Goal: Task Accomplishment & Management: Complete application form

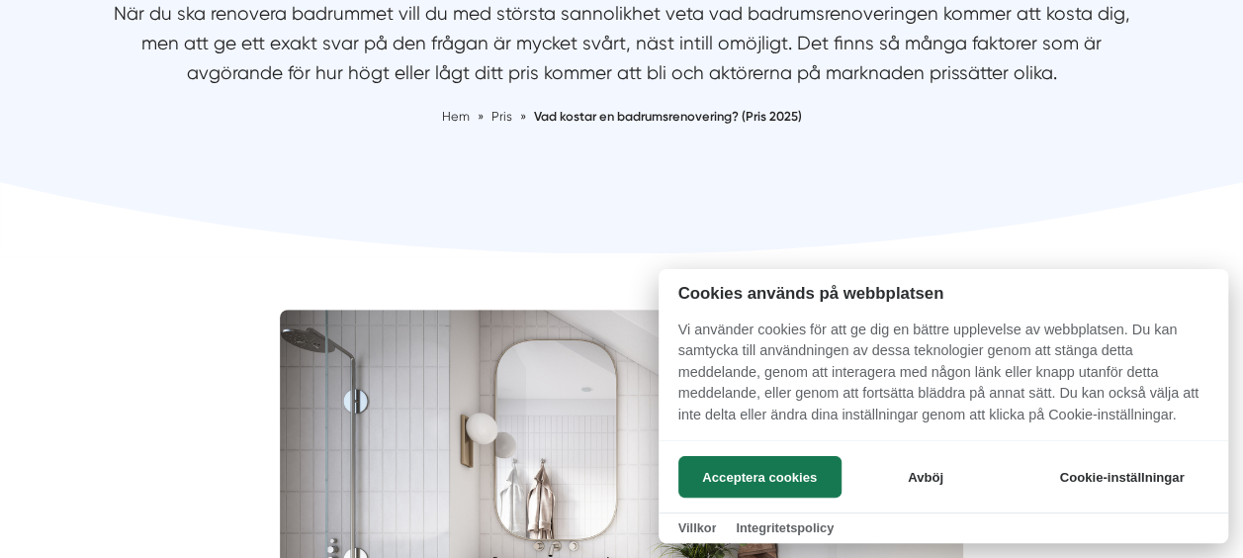
scroll to position [359, 0]
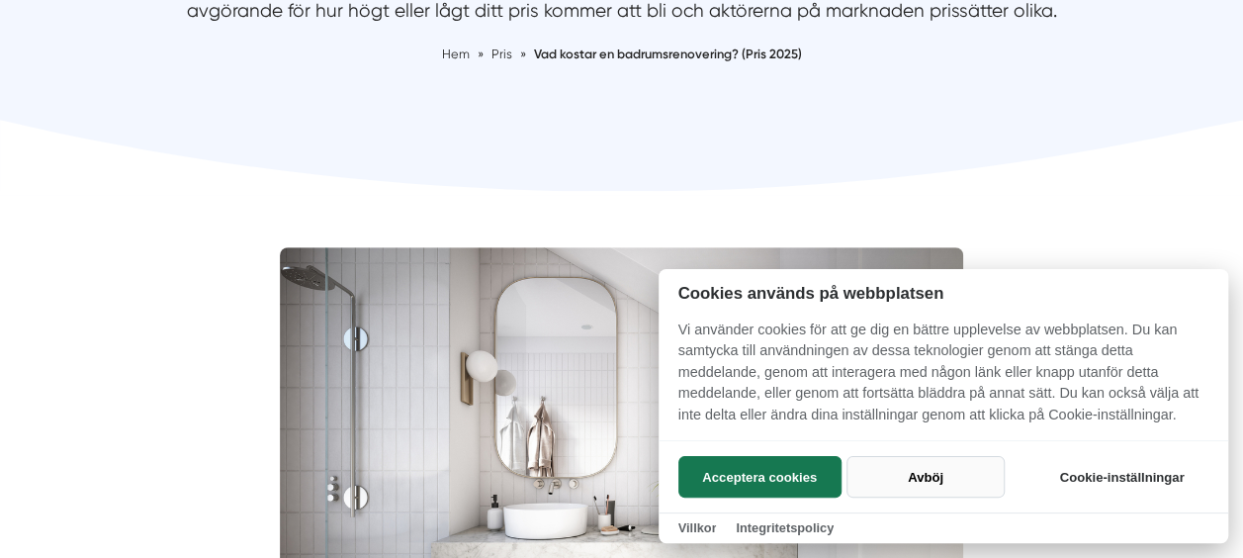
click at [892, 465] on button "Avböj" at bounding box center [925, 477] width 157 height 42
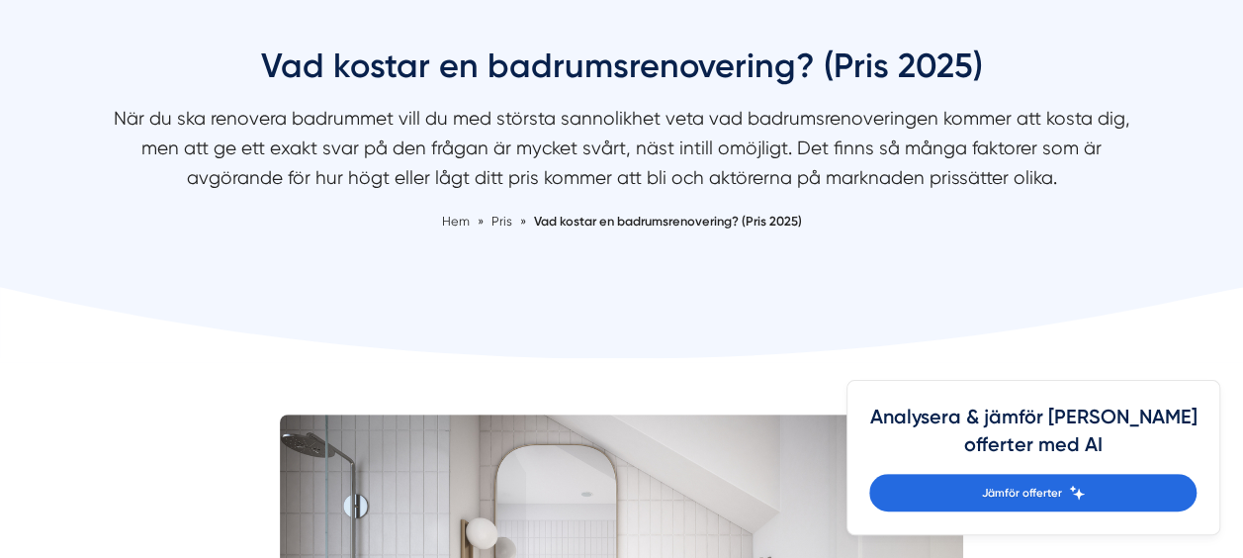
scroll to position [161, 0]
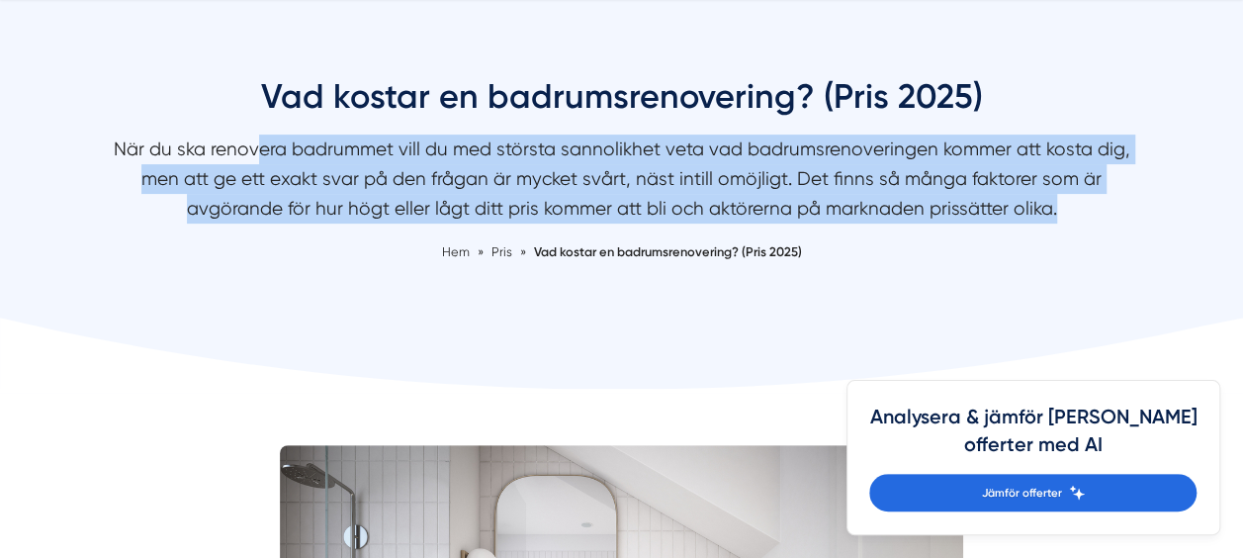
drag, startPoint x: 241, startPoint y: 150, endPoint x: 1009, endPoint y: 198, distance: 768.9
click at [1009, 198] on p "När du ska renovera badrummet vill du med största sannolikhet veta vad badrumsr…" at bounding box center [622, 183] width 1048 height 98
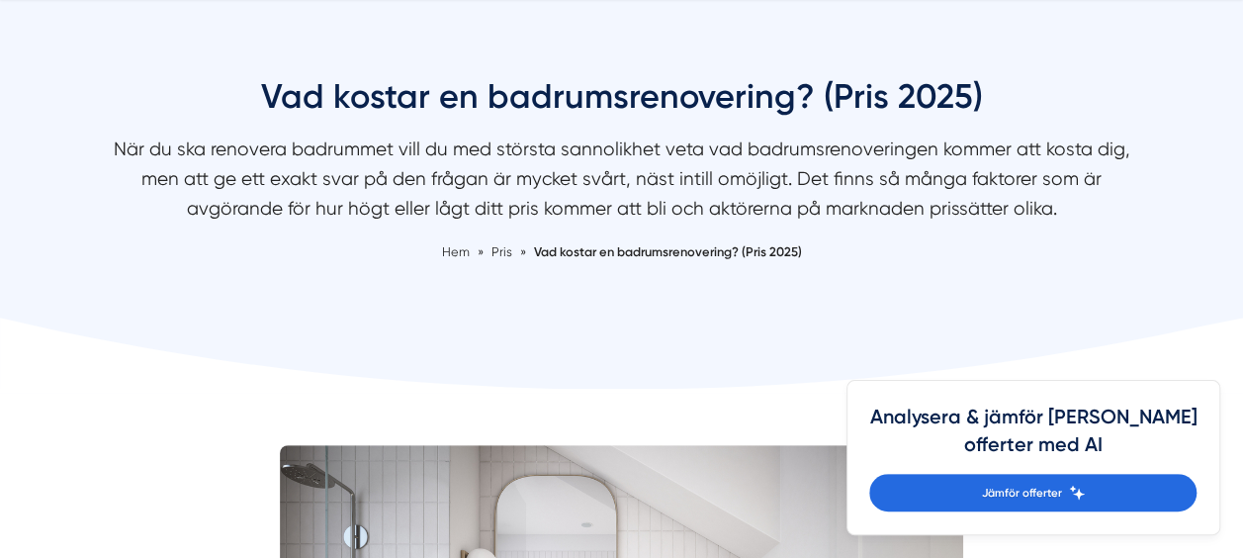
drag, startPoint x: 1009, startPoint y: 198, endPoint x: 897, endPoint y: 232, distance: 117.0
click at [897, 232] on div "Vad kostar en badrumsrenovering? (Pris 2025) När du ska renovera badrummet vill…" at bounding box center [622, 168] width 1048 height 189
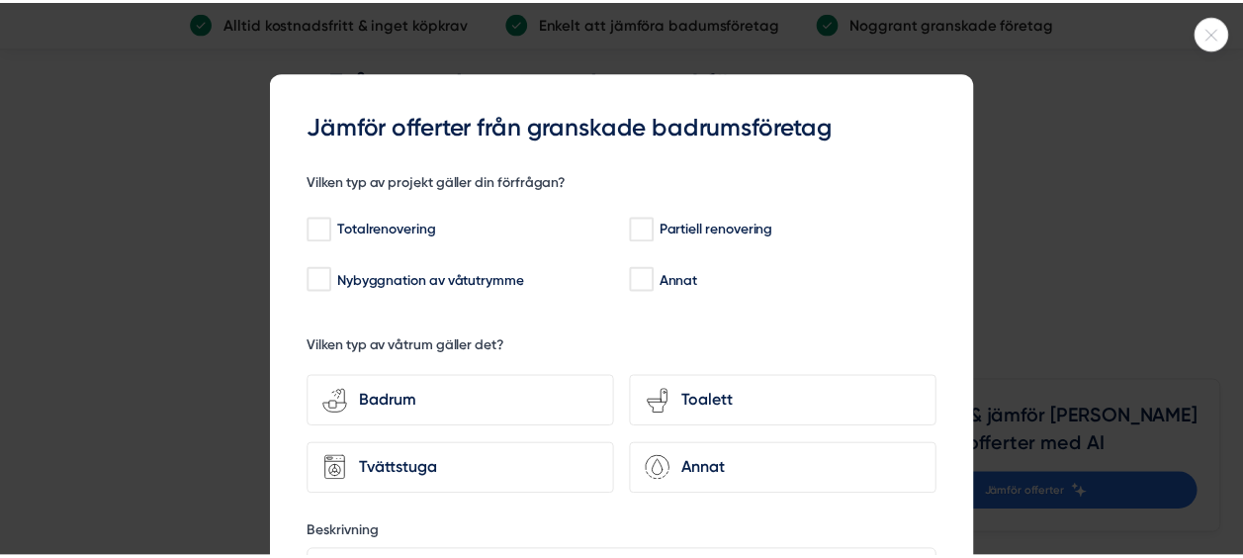
scroll to position [5600, 0]
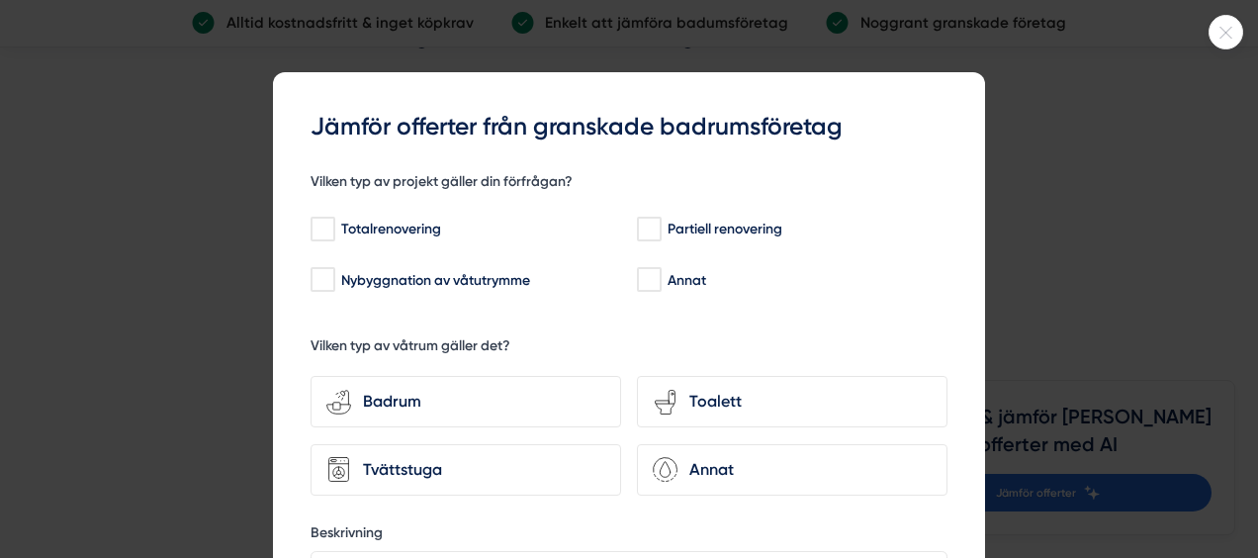
click at [1213, 38] on div at bounding box center [1225, 32] width 35 height 35
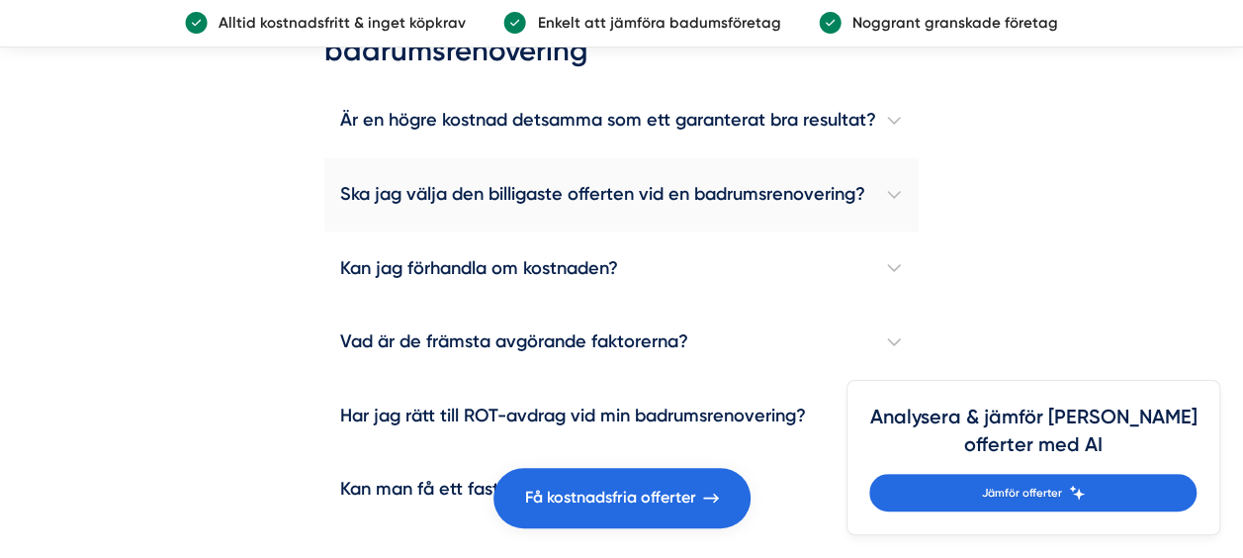
scroll to position [5502, 0]
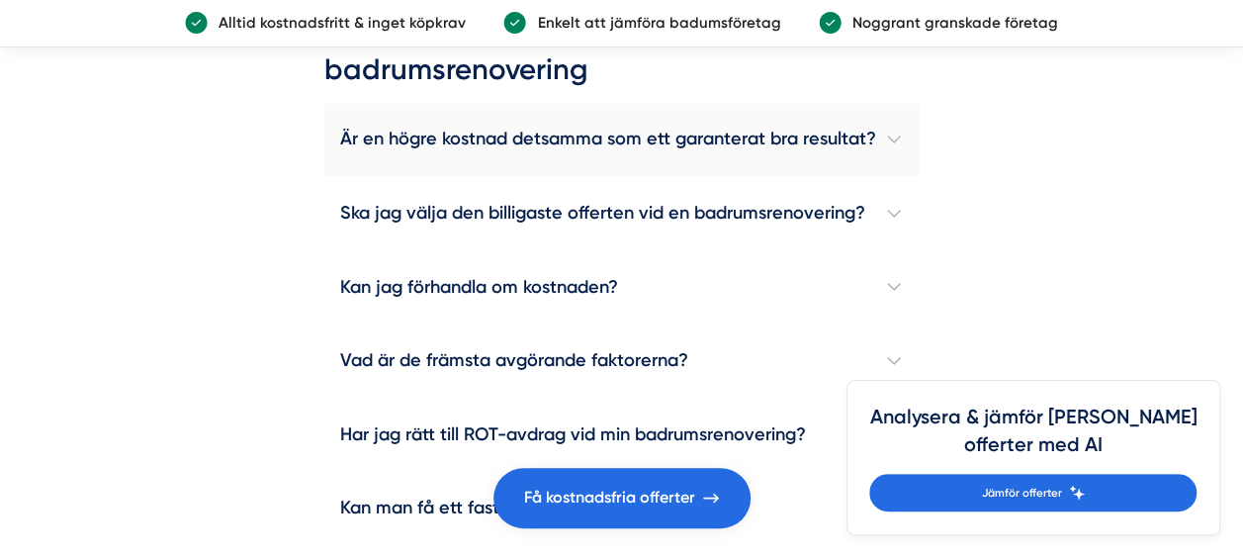
click at [886, 172] on h4 "Är en högre kostnad detsamma som ett garanterat bra resultat?" at bounding box center [620, 140] width 593 height 74
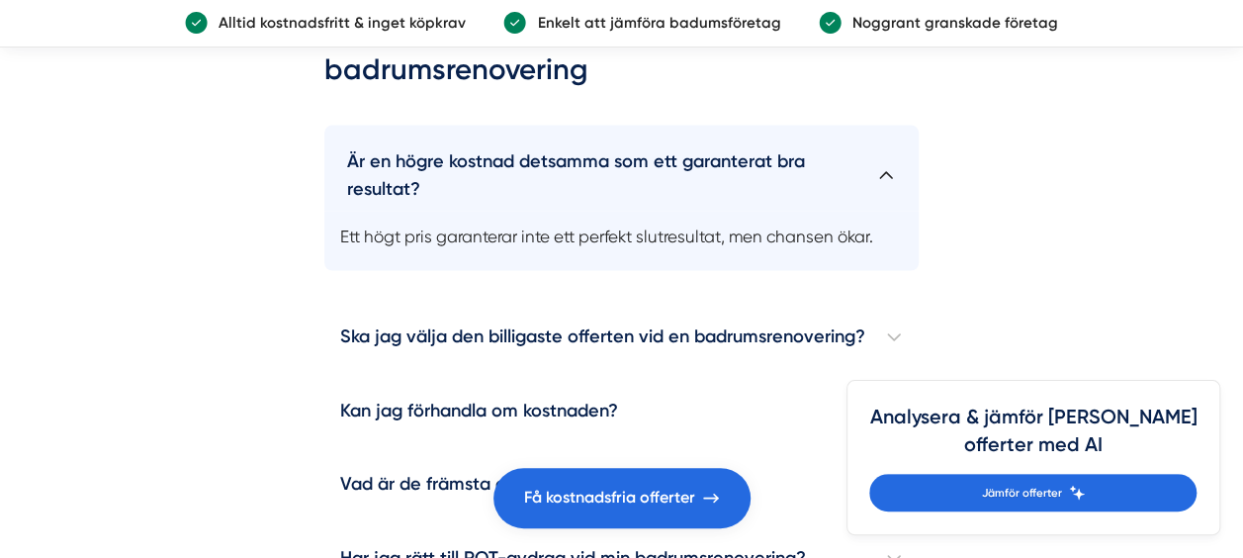
click at [908, 192] on h4 "Är en högre kostnad detsamma som ett garanterat bra resultat?" at bounding box center [620, 167] width 593 height 85
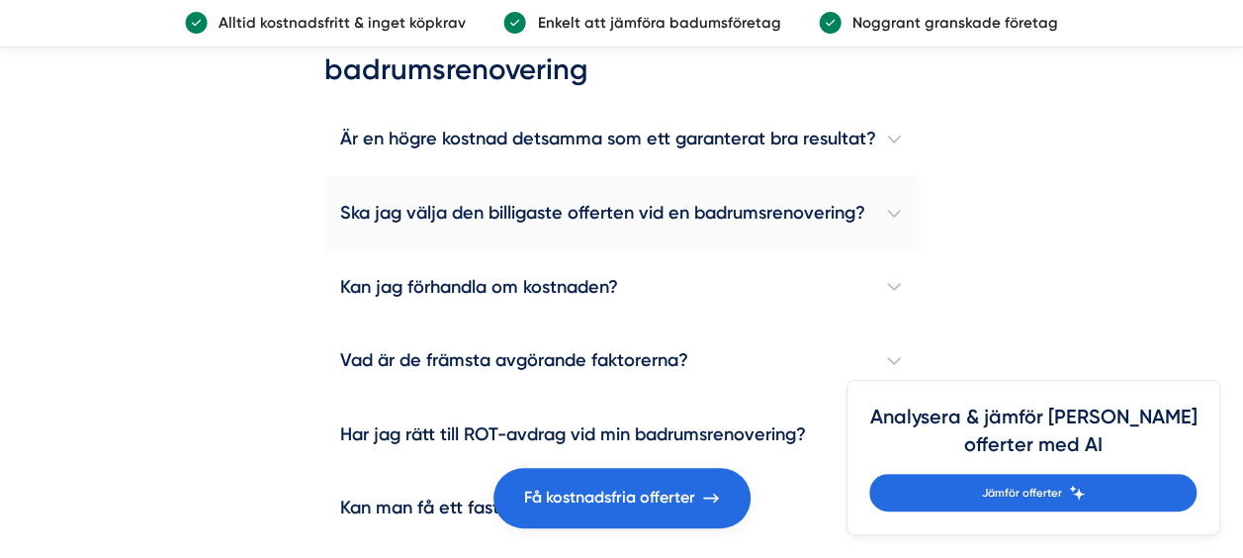
click at [900, 247] on h4 "Ska jag välja den billigaste offerten vid en badrumsrenovering?" at bounding box center [620, 213] width 593 height 74
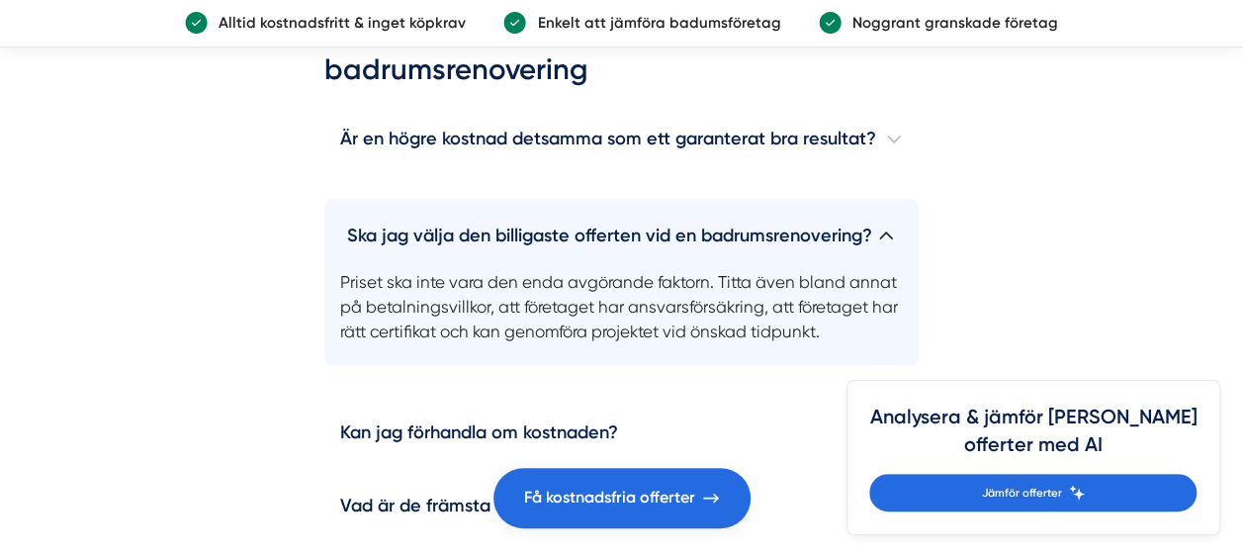
click at [900, 247] on h4 "Ska jag välja den billigaste offerten vid en badrumsrenovering?" at bounding box center [620, 227] width 593 height 57
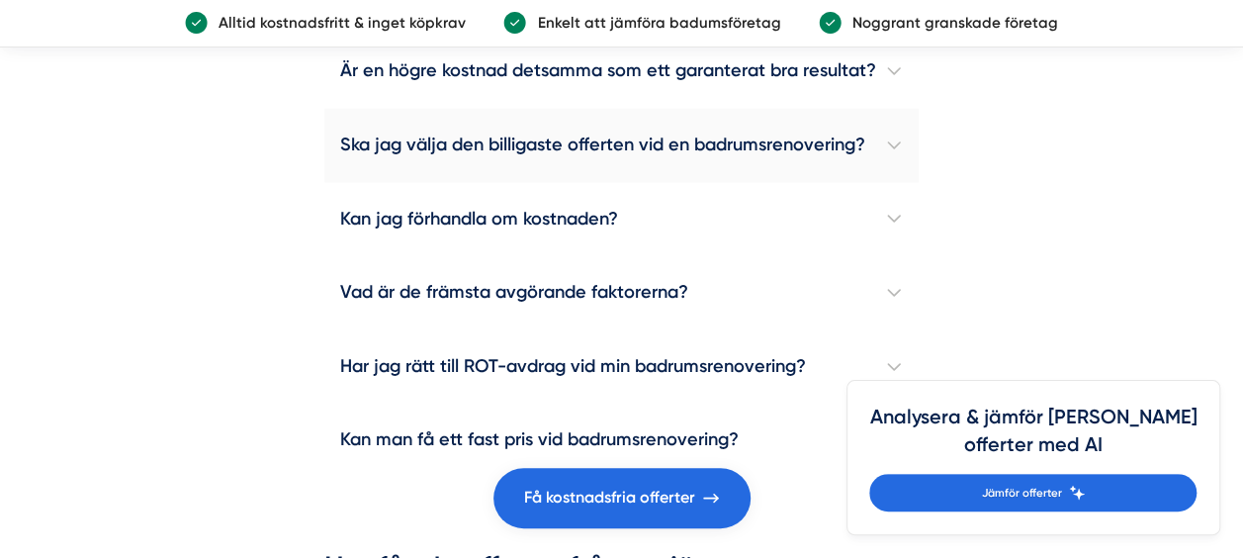
scroll to position [5600, 0]
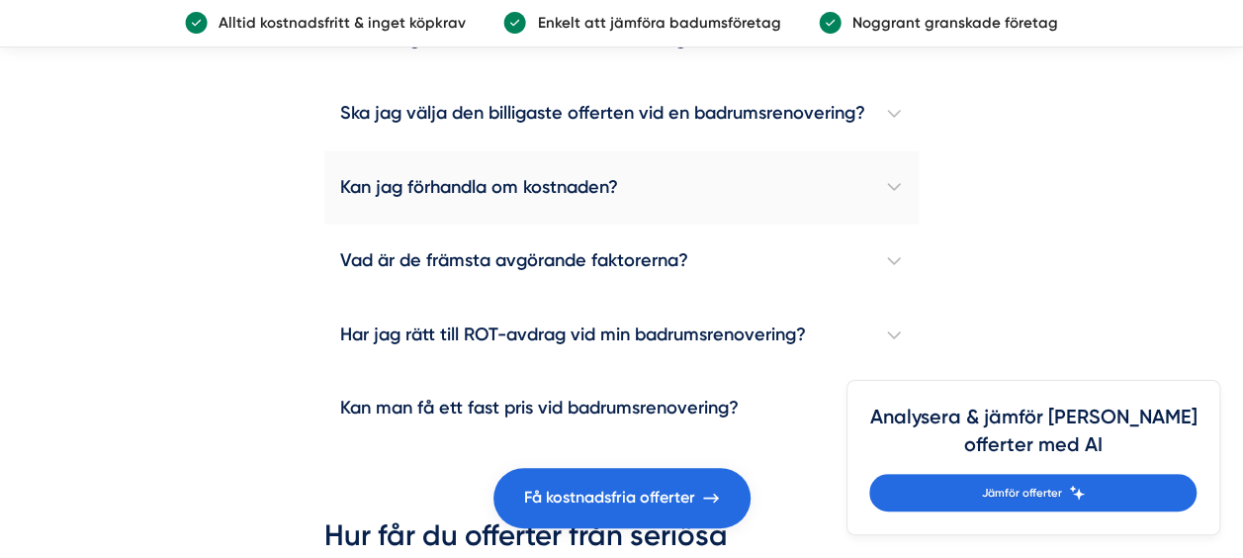
click at [899, 225] on h4 "Kan jag förhandla om kostnaden?" at bounding box center [620, 188] width 593 height 74
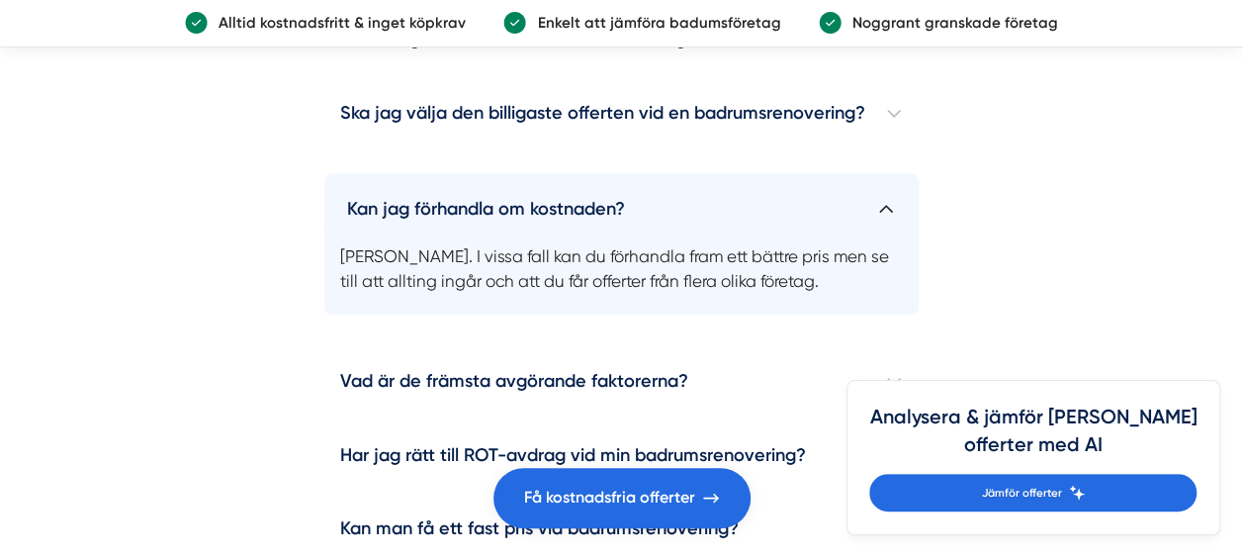
click at [899, 231] on h4 "Kan jag förhandla om kostnaden?" at bounding box center [620, 202] width 593 height 57
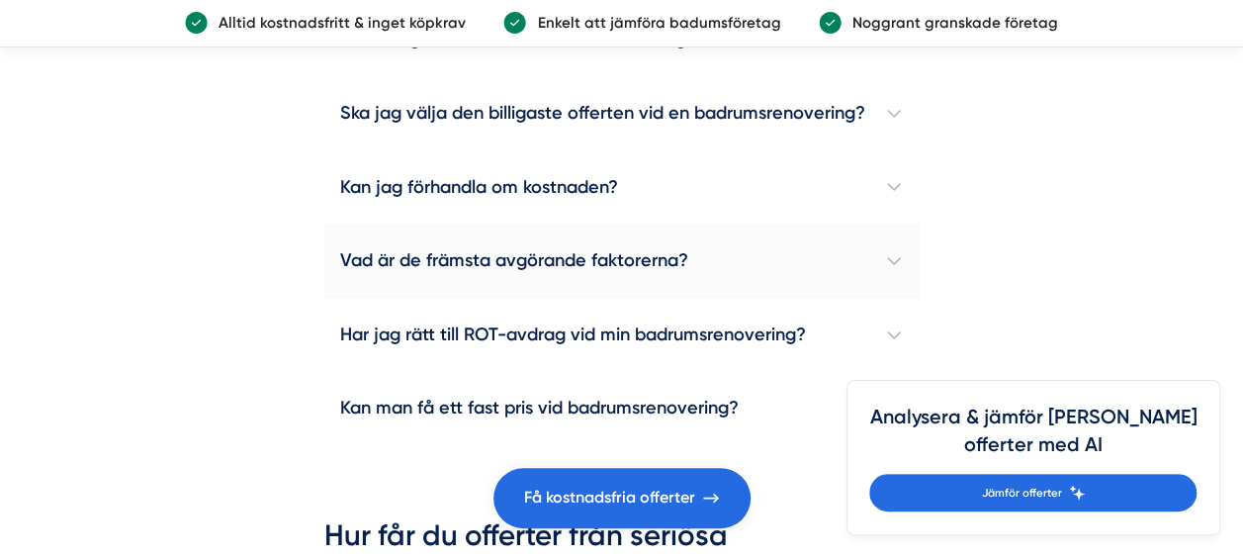
click at [884, 298] on h4 "Vad är de främsta avgörande faktorerna?" at bounding box center [620, 261] width 593 height 74
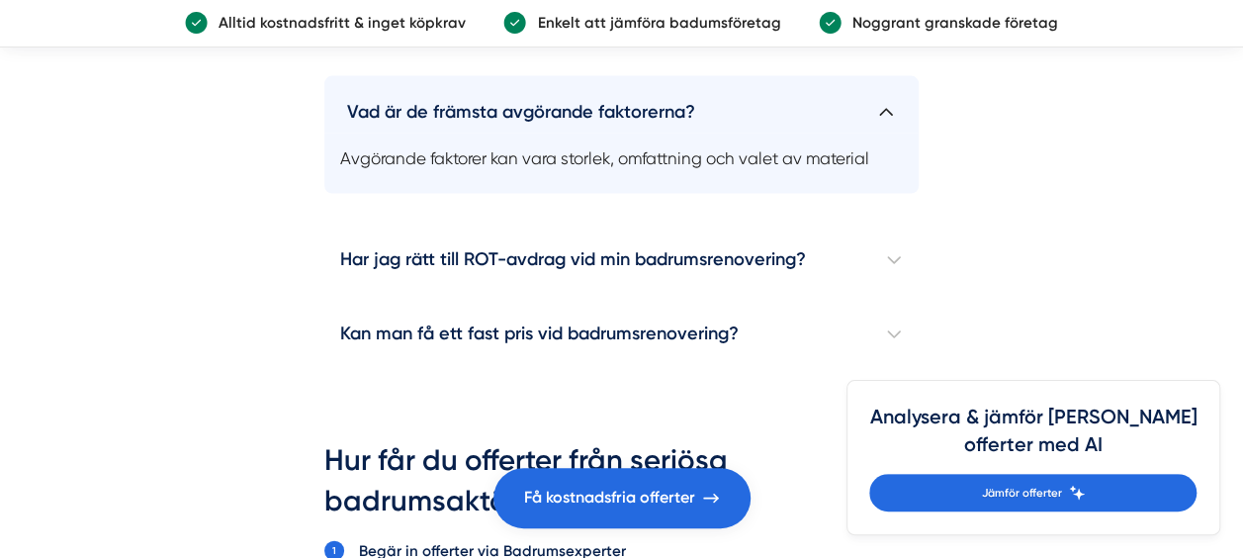
scroll to position [5798, 0]
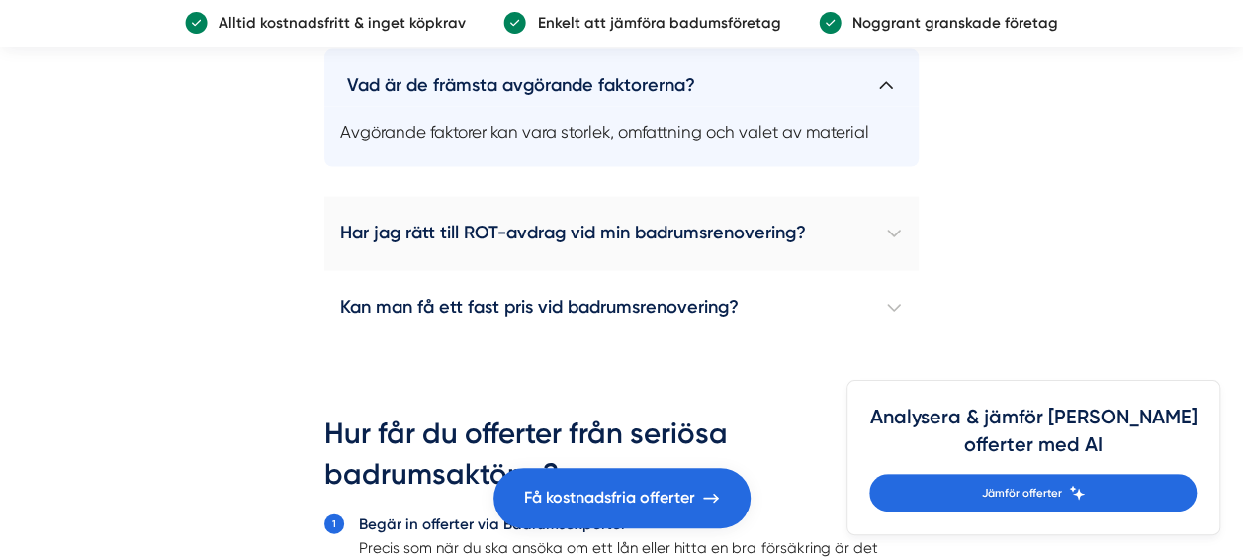
click at [896, 264] on h4 "Har jag rätt till ROT-avdrag vid min badrumsrenovering?" at bounding box center [620, 234] width 593 height 74
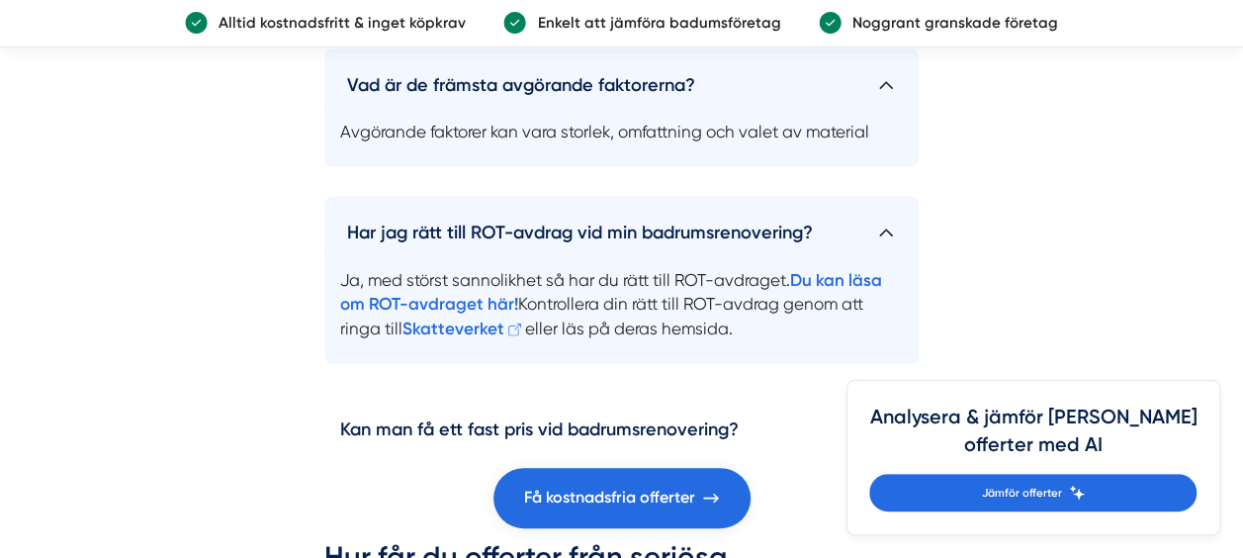
click at [896, 254] on h4 "Har jag rätt till ROT-avdrag vid min badrumsrenovering?" at bounding box center [620, 225] width 593 height 57
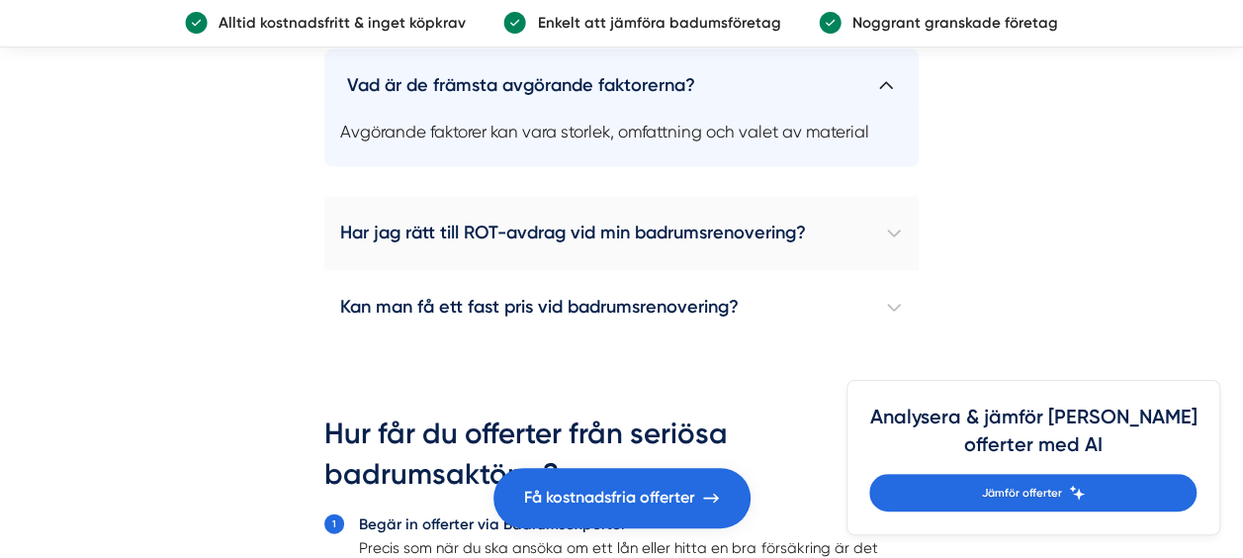
click at [896, 264] on h4 "Har jag rätt till ROT-avdrag vid min badrumsrenovering?" at bounding box center [620, 234] width 593 height 74
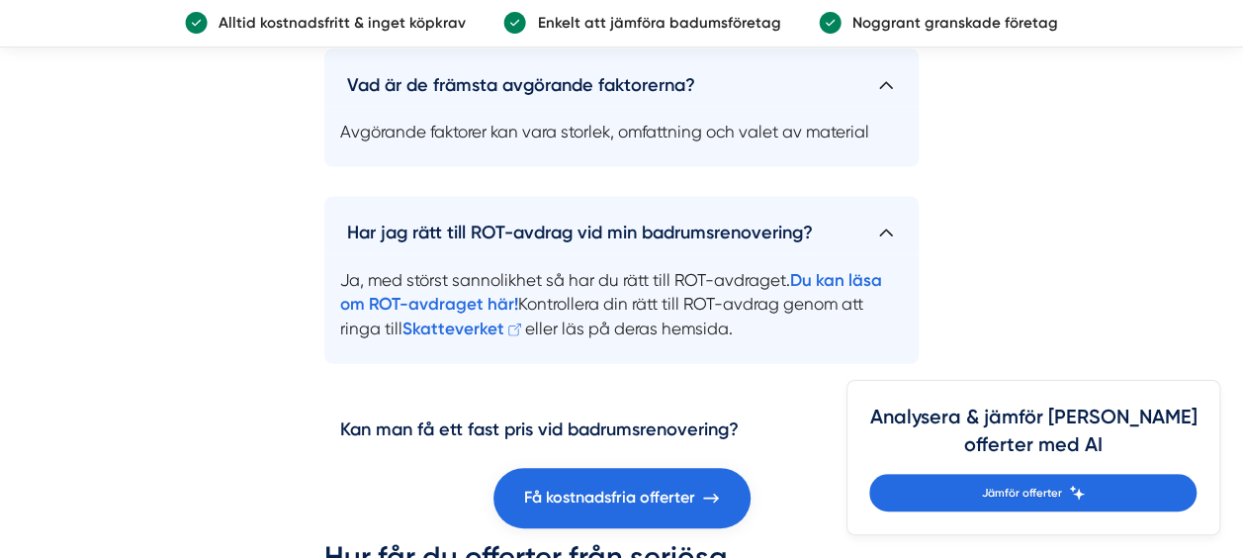
click at [896, 254] on h4 "Har jag rätt till ROT-avdrag vid min badrumsrenovering?" at bounding box center [620, 225] width 593 height 57
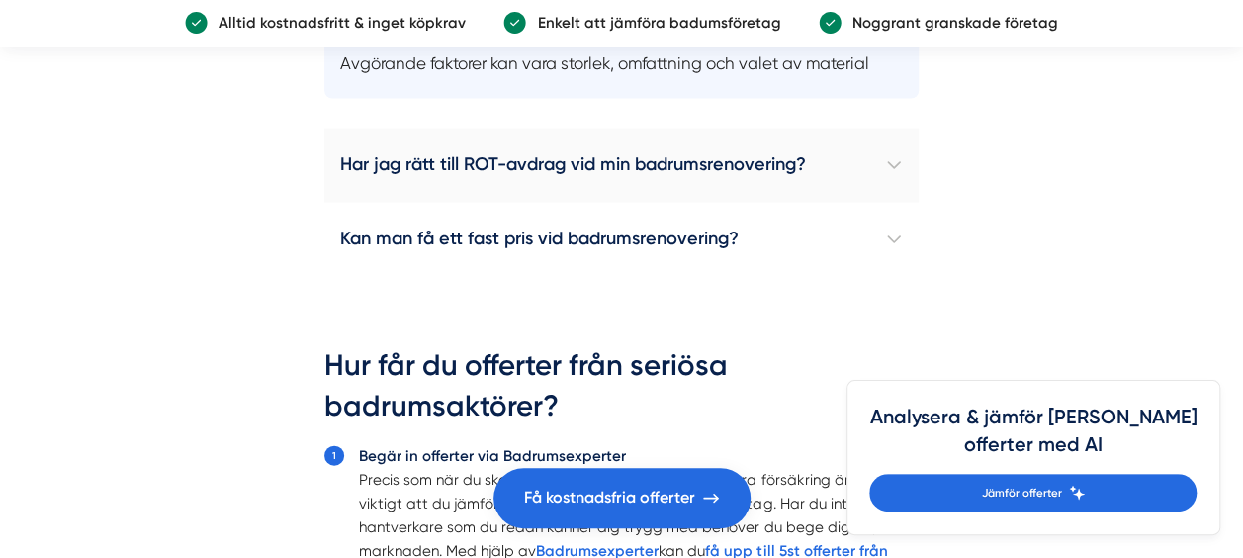
scroll to position [5897, 0]
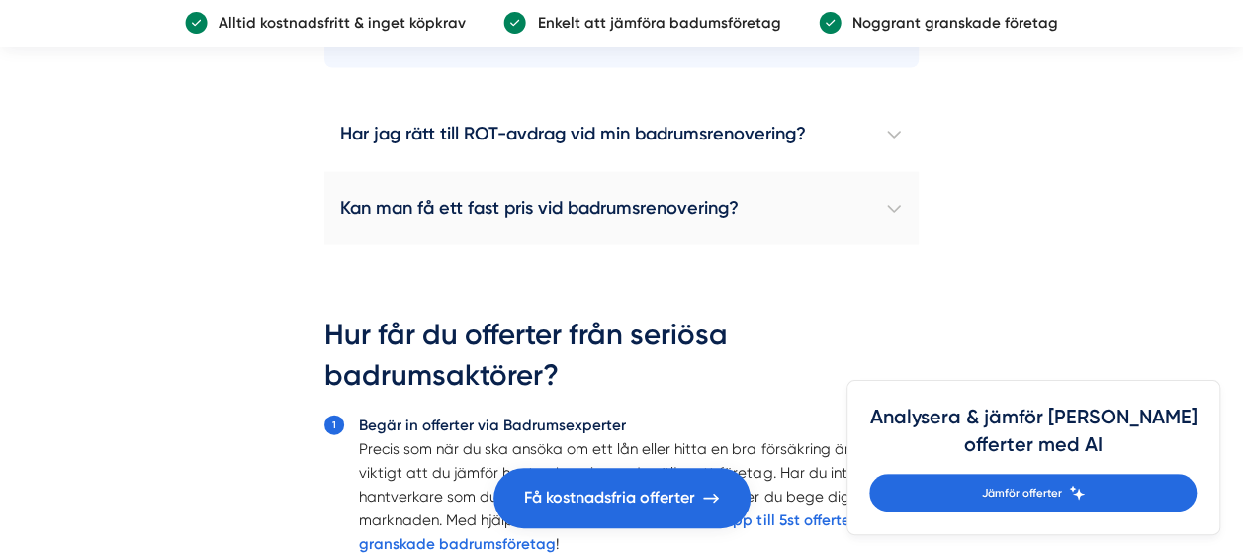
click at [896, 246] on h4 "Kan man få ett fast pris vid badrumsrenovering?" at bounding box center [620, 209] width 593 height 74
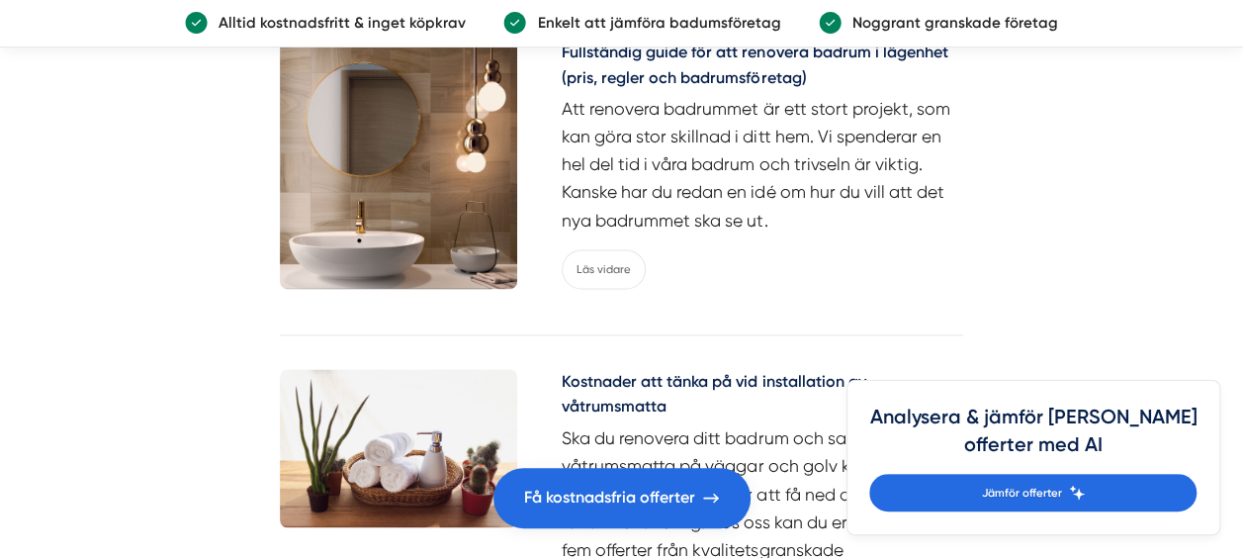
scroll to position [8963, 0]
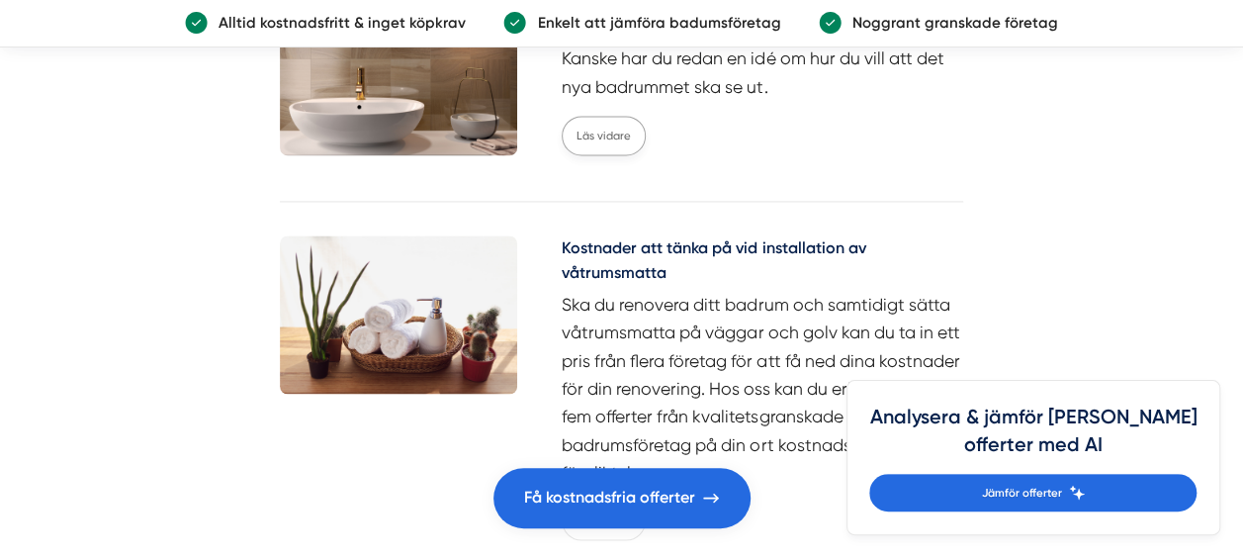
click at [605, 155] on link "Läs vidare" at bounding box center [604, 136] width 84 height 40
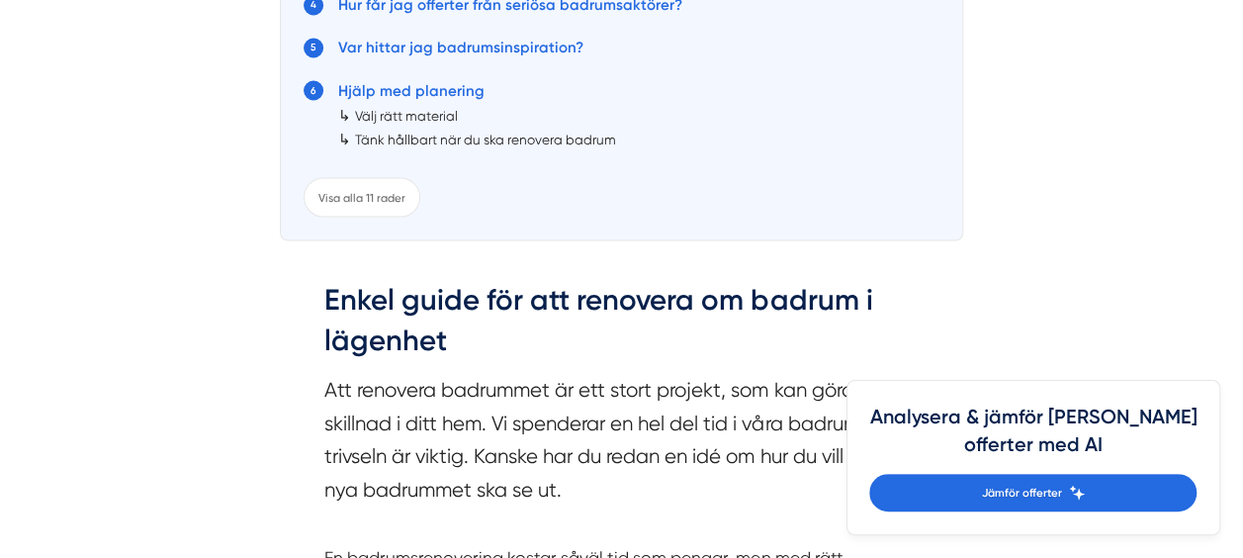
scroll to position [1780, 0]
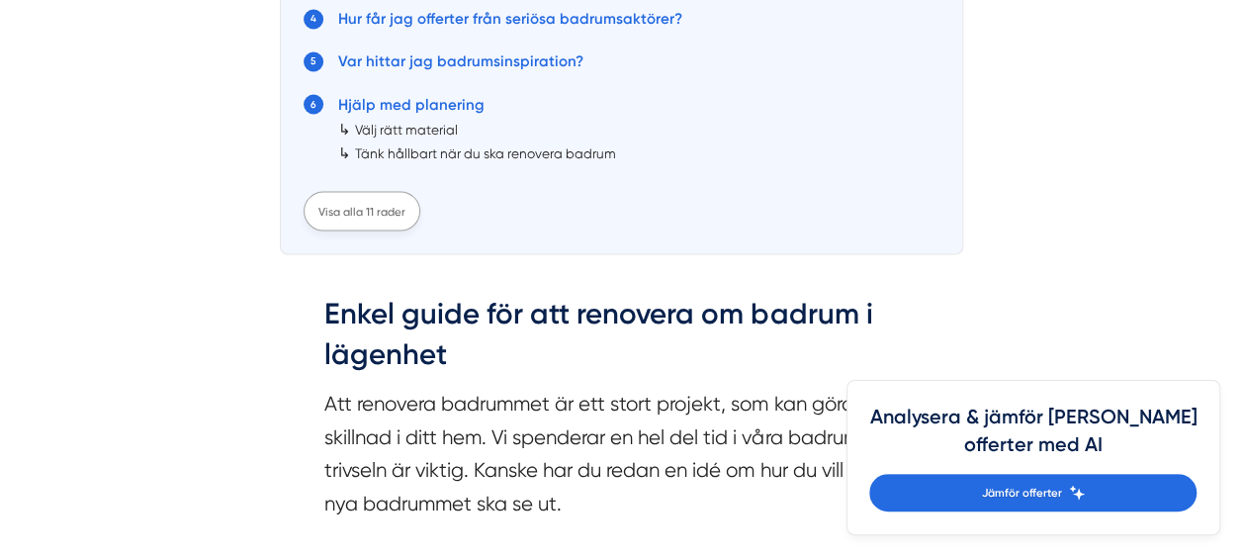
click at [364, 218] on div "Visa alla 11 rader" at bounding box center [362, 211] width 117 height 40
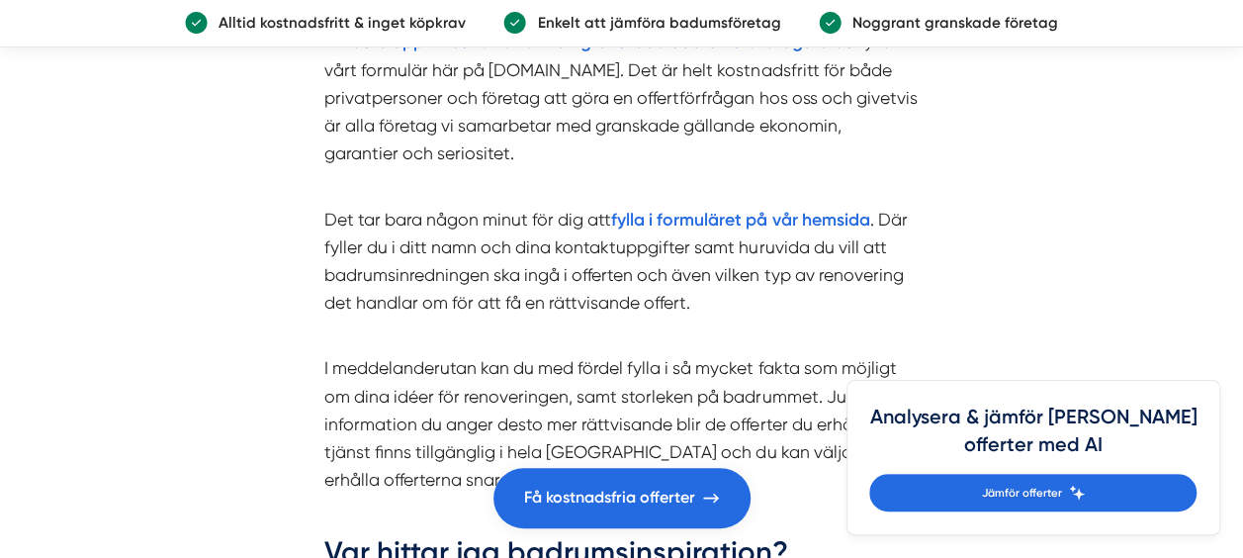
scroll to position [6033, 0]
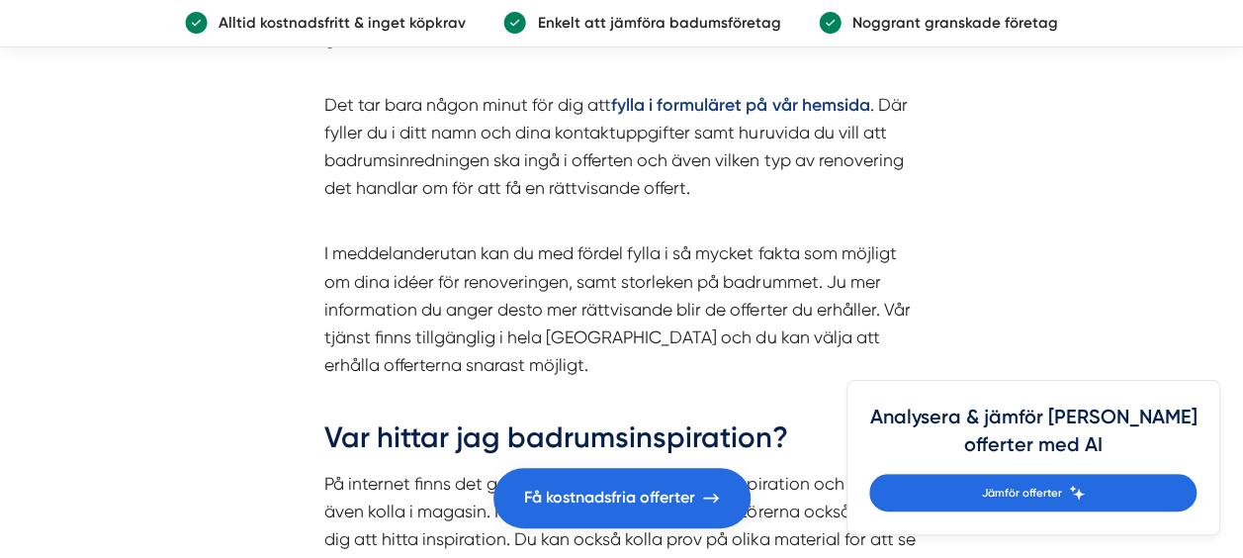
click at [754, 106] on strong "fylla i formuläret på vår hemsida" at bounding box center [740, 104] width 258 height 21
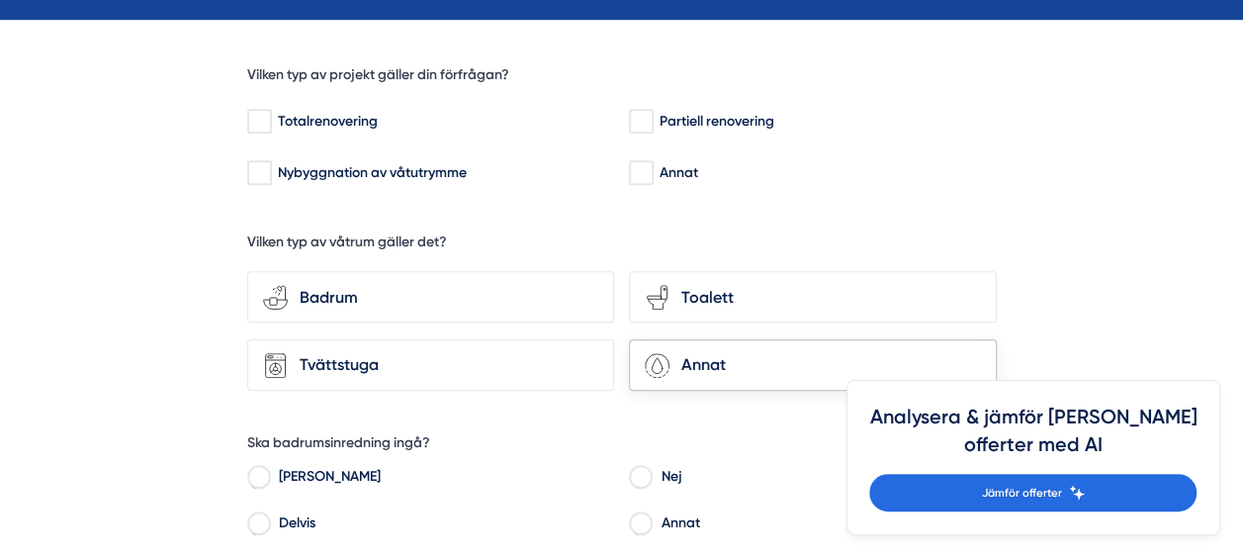
scroll to position [494, 0]
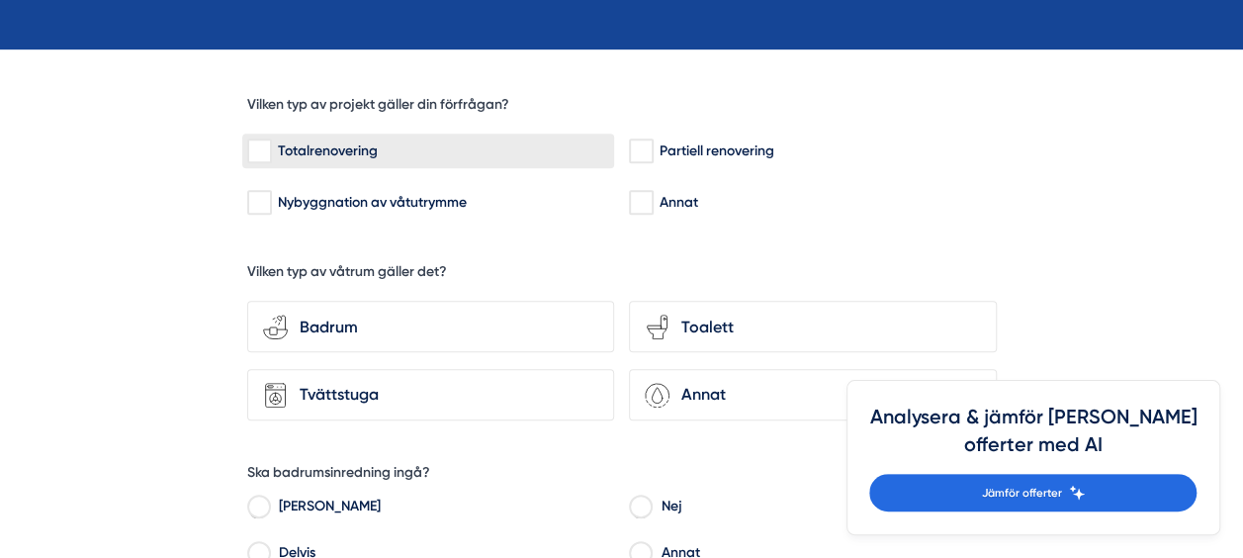
click at [400, 148] on div "Totalrenovering" at bounding box center [428, 151] width 362 height 20
click at [270, 148] on input "Totalrenovering" at bounding box center [258, 151] width 23 height 20
checkbox input "true"
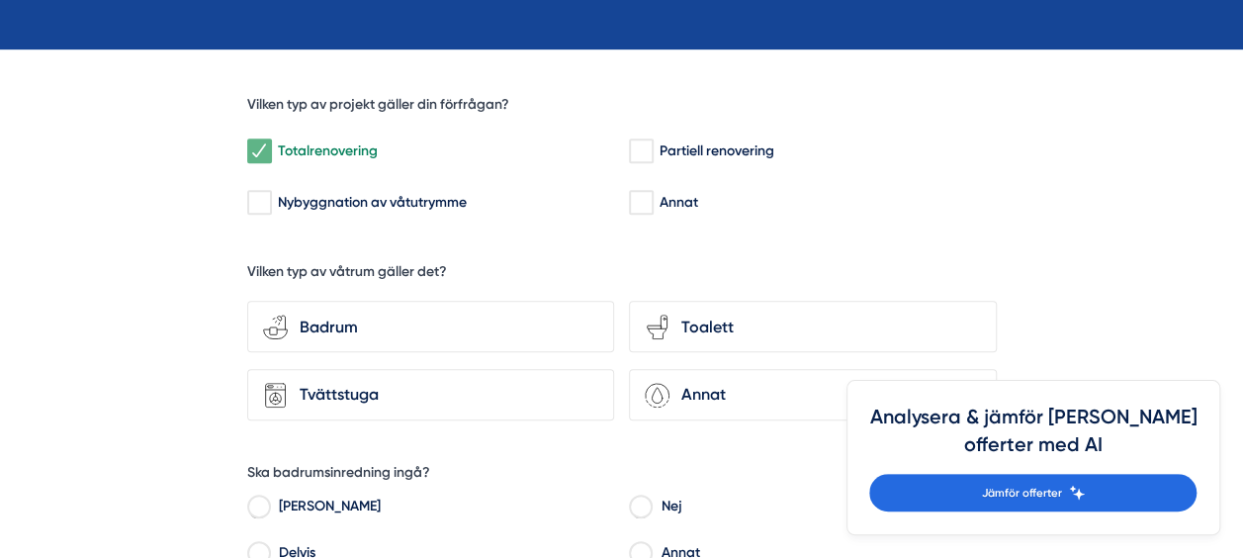
scroll to position [593, 0]
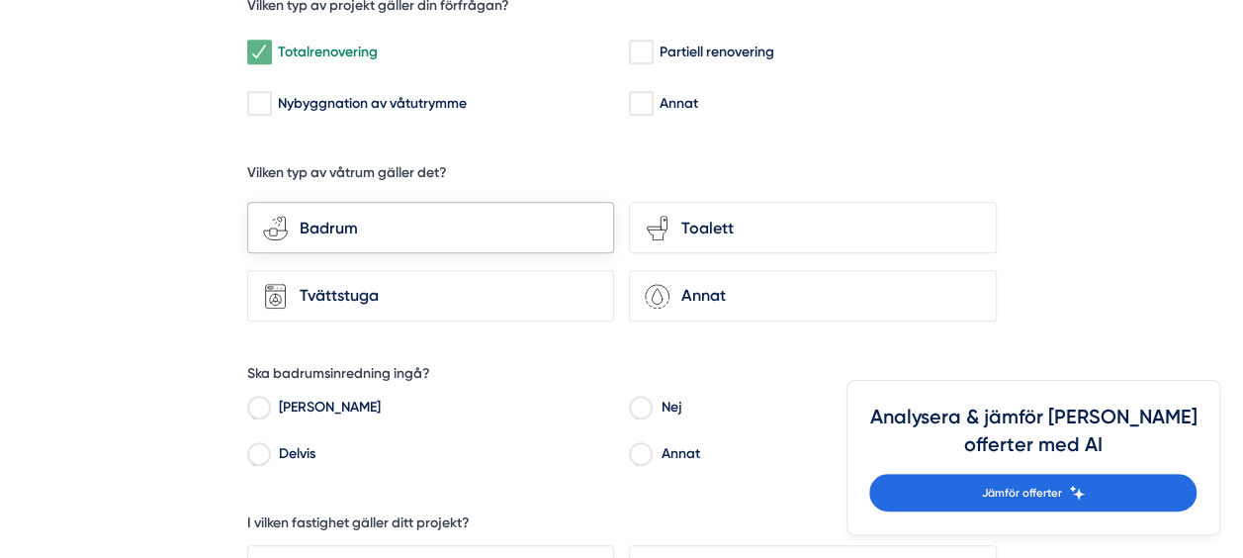
click at [533, 231] on div "Badrum" at bounding box center [443, 229] width 311 height 26
click at [0, 0] on input "bathroom-tub-towel Badrum" at bounding box center [0, 0] width 0 height 0
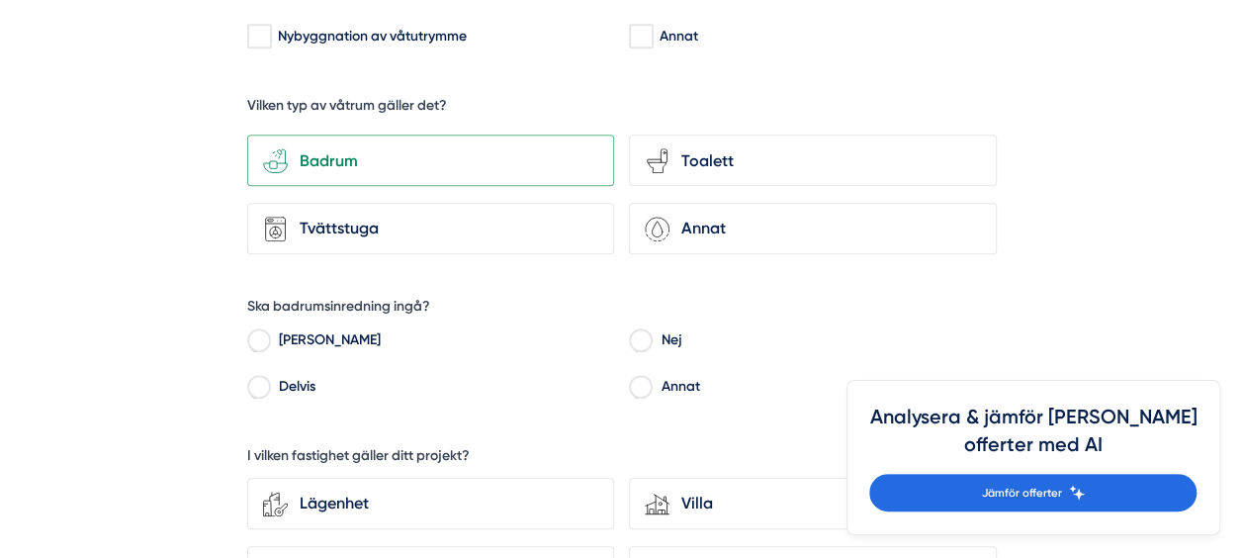
scroll to position [791, 0]
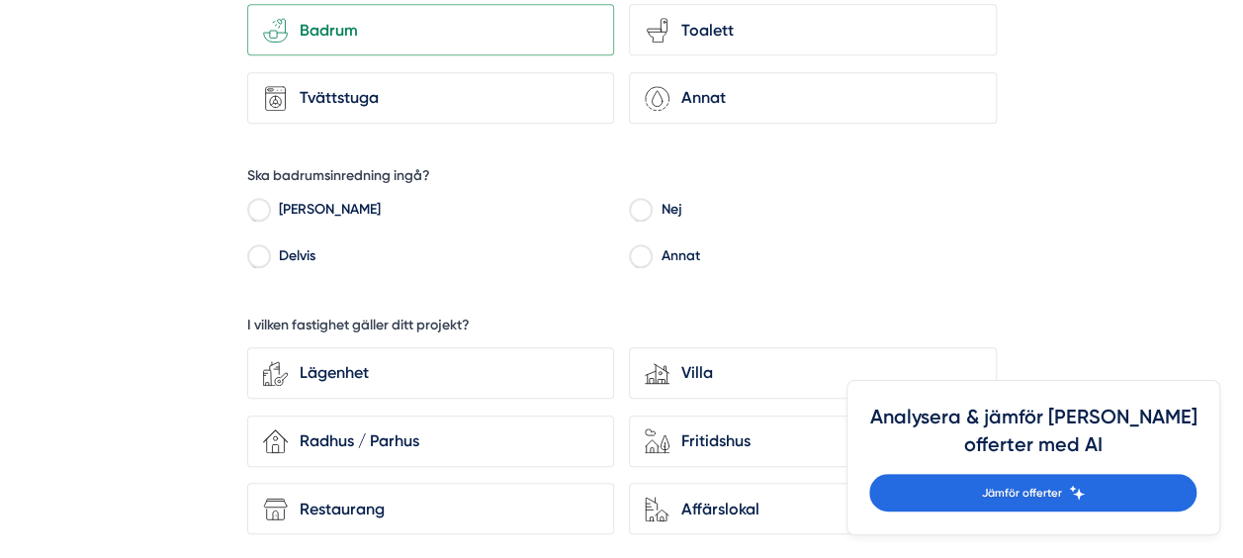
click at [298, 202] on label "Ja" at bounding box center [441, 213] width 345 height 30
click at [270, 204] on input "Ja" at bounding box center [258, 213] width 23 height 18
radio input "true"
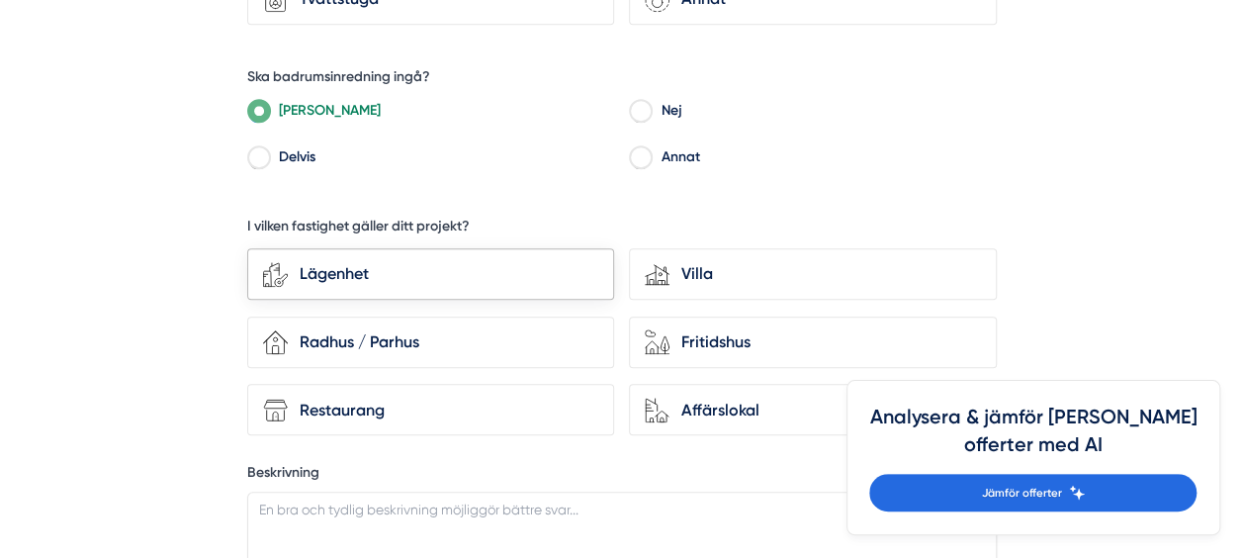
click at [394, 261] on div "Lägenhet" at bounding box center [443, 274] width 311 height 26
click at [0, 0] on input "Lägenhet" at bounding box center [0, 0] width 0 height 0
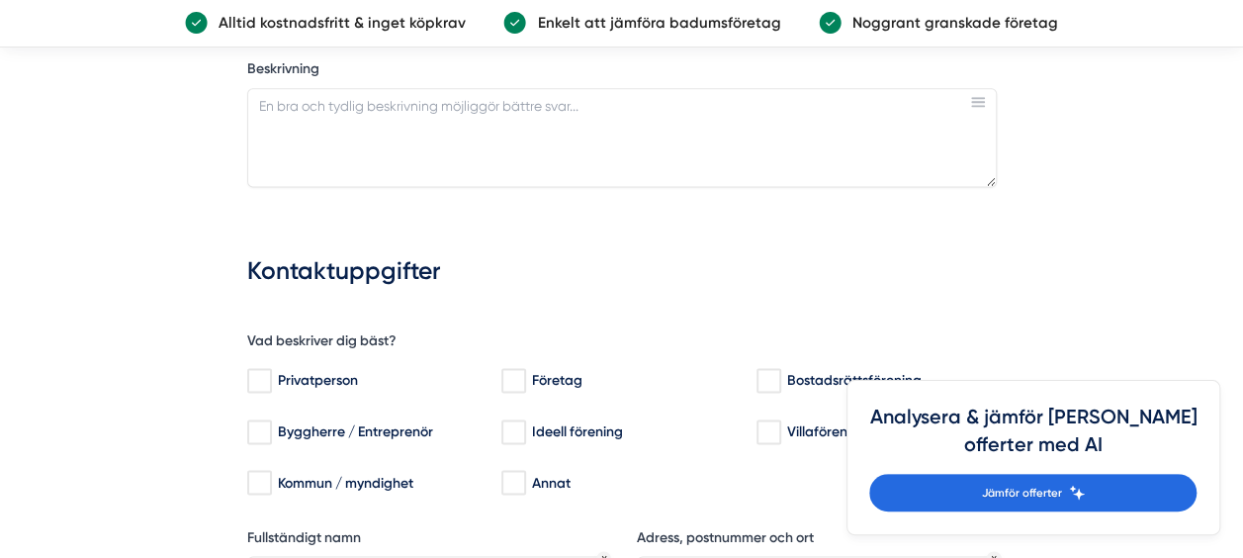
scroll to position [1385, 0]
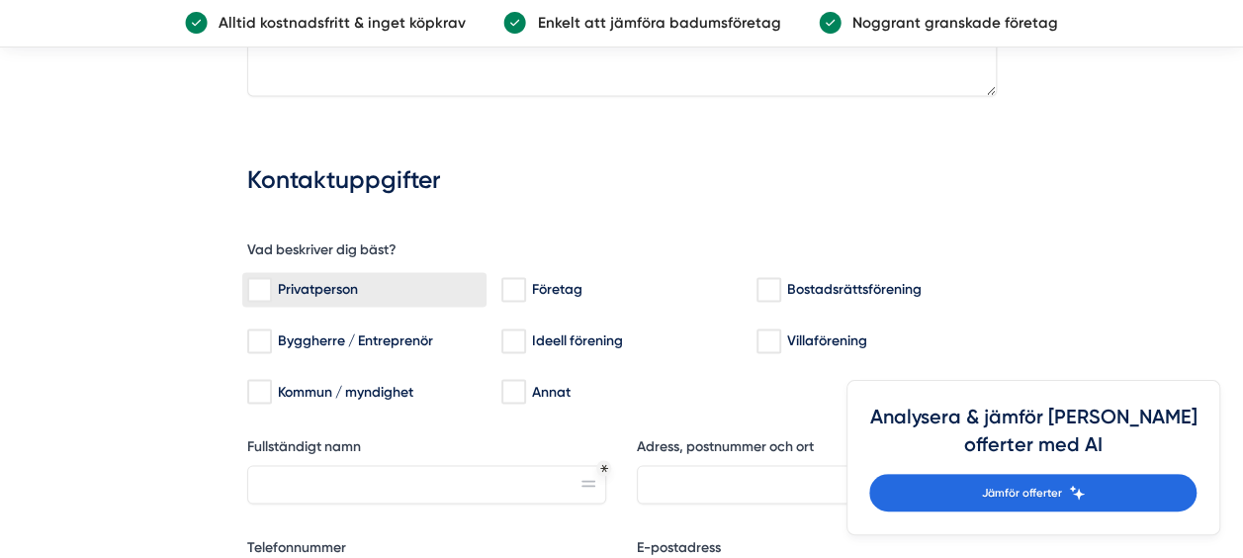
click at [330, 284] on div "Privatperson" at bounding box center [364, 290] width 235 height 20
click at [270, 284] on input "Privatperson" at bounding box center [258, 290] width 23 height 20
checkbox input "true"
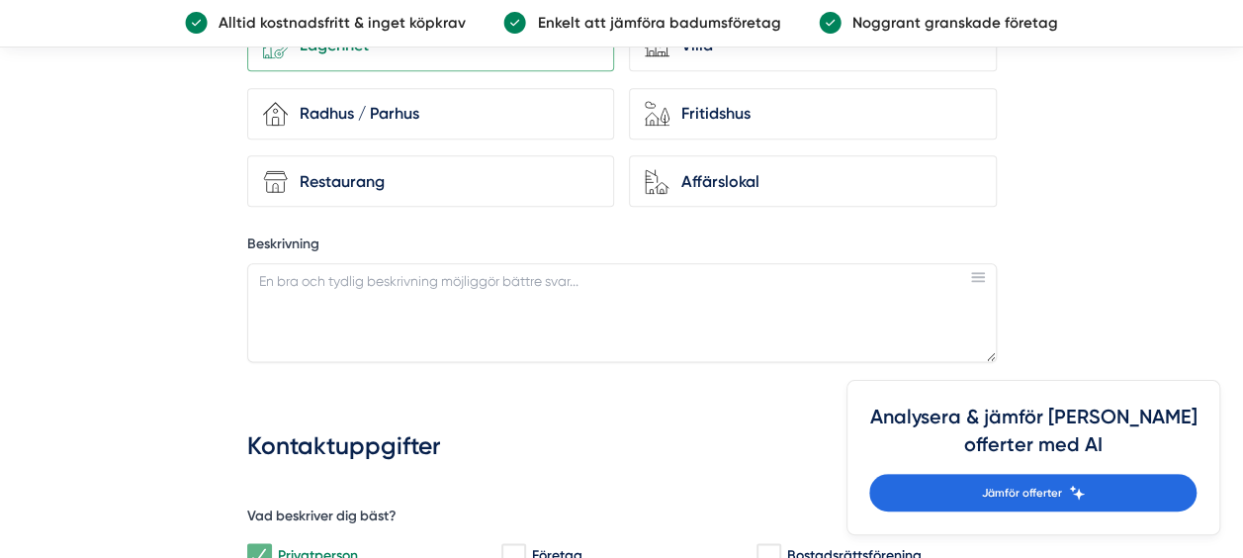
scroll to position [1088, 0]
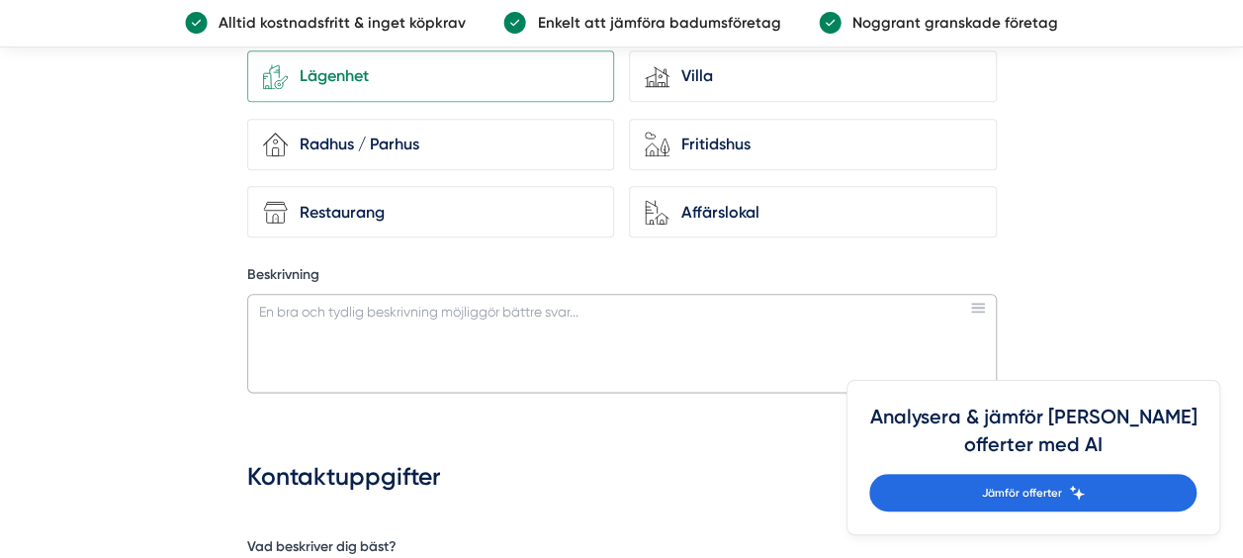
click at [512, 346] on textarea "Beskrivning" at bounding box center [622, 343] width 750 height 99
click at [261, 311] on textarea "Omdisponering: Jag vill byta plats på toalettstolen och duschen. Nytt" at bounding box center [622, 343] width 750 height 99
click at [298, 328] on textarea "- Omdisponering: Jag vill byta plats på toalettstolen och duschen. Nytt" at bounding box center [622, 343] width 750 height 99
click at [257, 330] on textarea "- Omdisponering: Jag vill byta plats på toalettstolen och duschen. Nytt" at bounding box center [622, 343] width 750 height 99
click at [346, 328] on textarea "- Omdisponering: Jag vill byta plats på toalettstolen och duschen. - Nytt" at bounding box center [622, 343] width 750 height 99
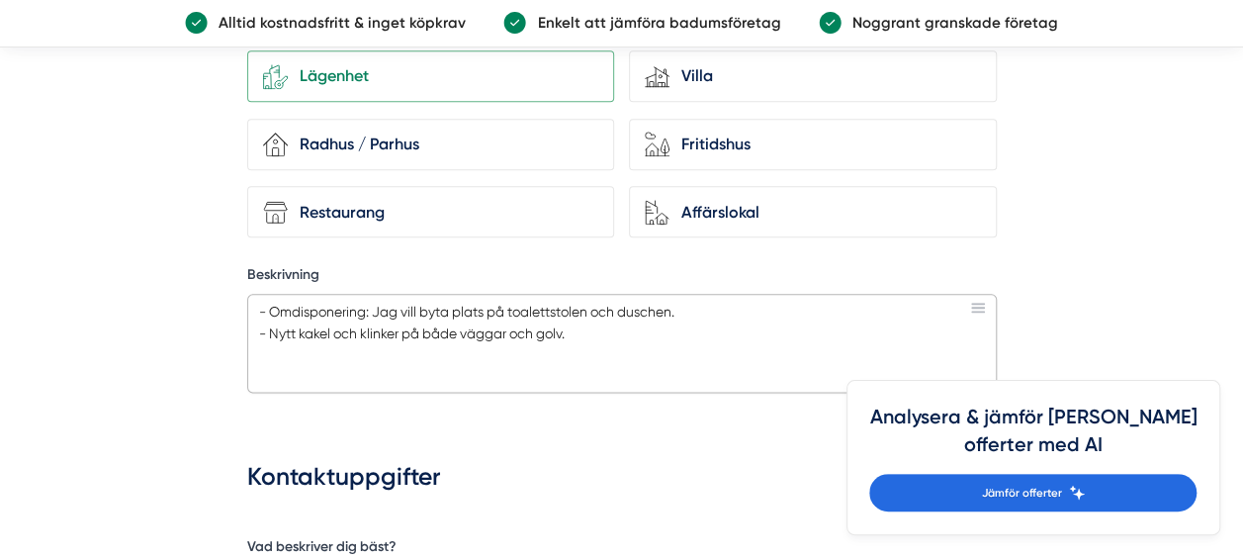
click at [259, 306] on textarea "- Omdisponering: Jag vill byta plats på toalettstolen och duschen. - Nytt kakel…" at bounding box center [622, 343] width 750 height 99
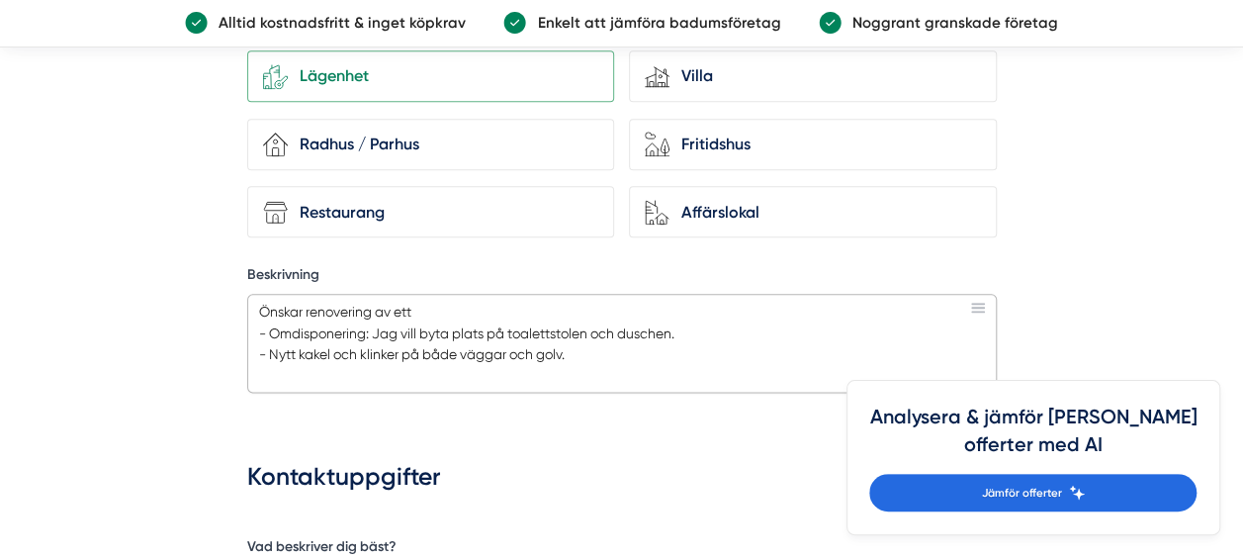
click at [306, 308] on textarea "Önskar renovering av ett - Omdisponering: Jag vill byta plats på toalettstolen …" at bounding box center [622, 343] width 750 height 99
click at [467, 305] on textarea "Önskar totalrenovering av ett - Omdisponering: Jag vill byta plats på toalettst…" at bounding box center [622, 343] width 750 height 99
click at [649, 300] on textarea "Önskar totalrenovering av ett badrum på 7,2 kvm i sekelskiftes lägenhet. - Omdi…" at bounding box center [622, 343] width 750 height 99
click at [617, 354] on textarea "Önskar totalrenovering av ett badrum på 7,2 kvm i sekelskifteslägenhet. - Omdis…" at bounding box center [622, 343] width 750 height 99
click at [690, 339] on textarea "Önskar totalrenovering av ett badrum på 7,2 kvm i sekelskifteslägenhet. - Omdis…" at bounding box center [622, 343] width 750 height 99
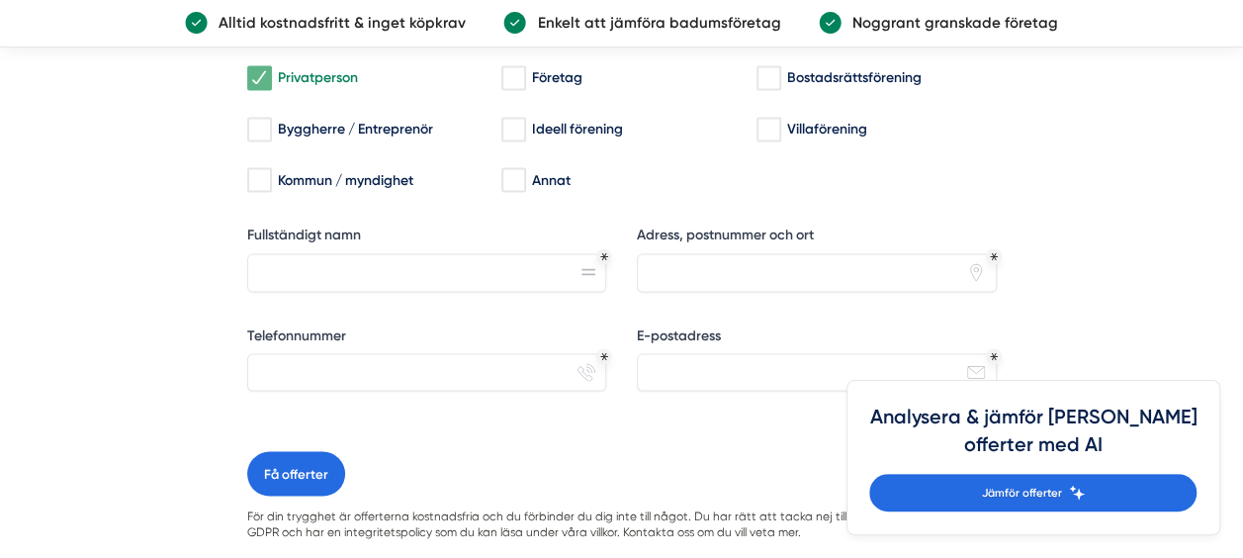
scroll to position [1681, 0]
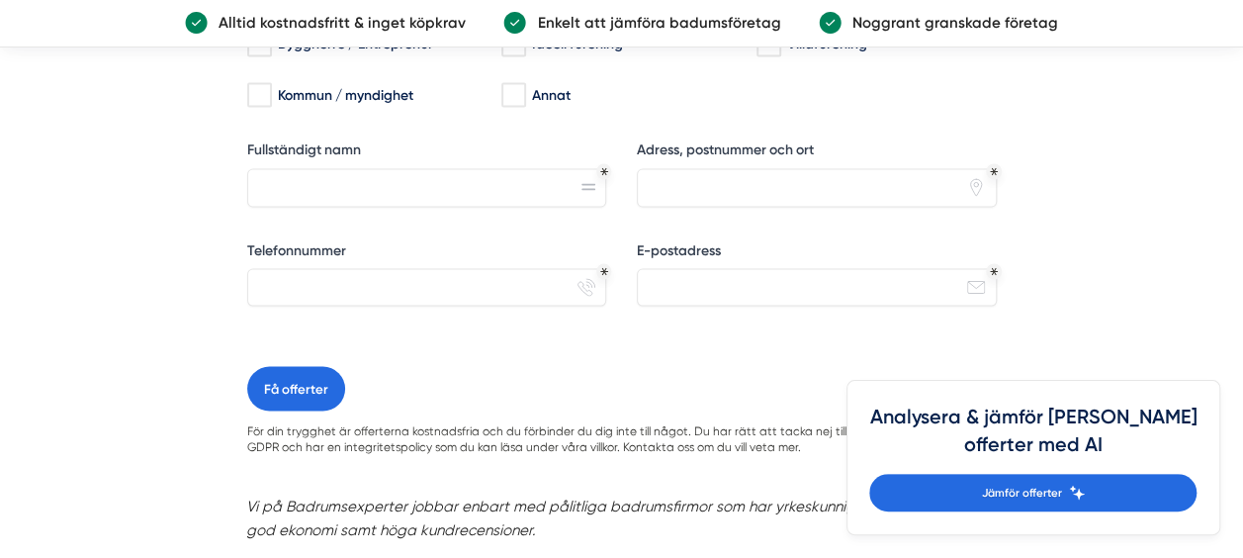
type textarea "Önskar totalrenovering av ett badrum på 7,2 kvm i sekelskifteslägenhet. - Omdis…"
click at [403, 174] on input "Fullständigt namn" at bounding box center [427, 187] width 360 height 38
type input "Dino Ceric"
type input "Stora Nygatan 5, 411 08, Göteborg"
click at [315, 281] on input "Telefonnummer" at bounding box center [427, 287] width 360 height 38
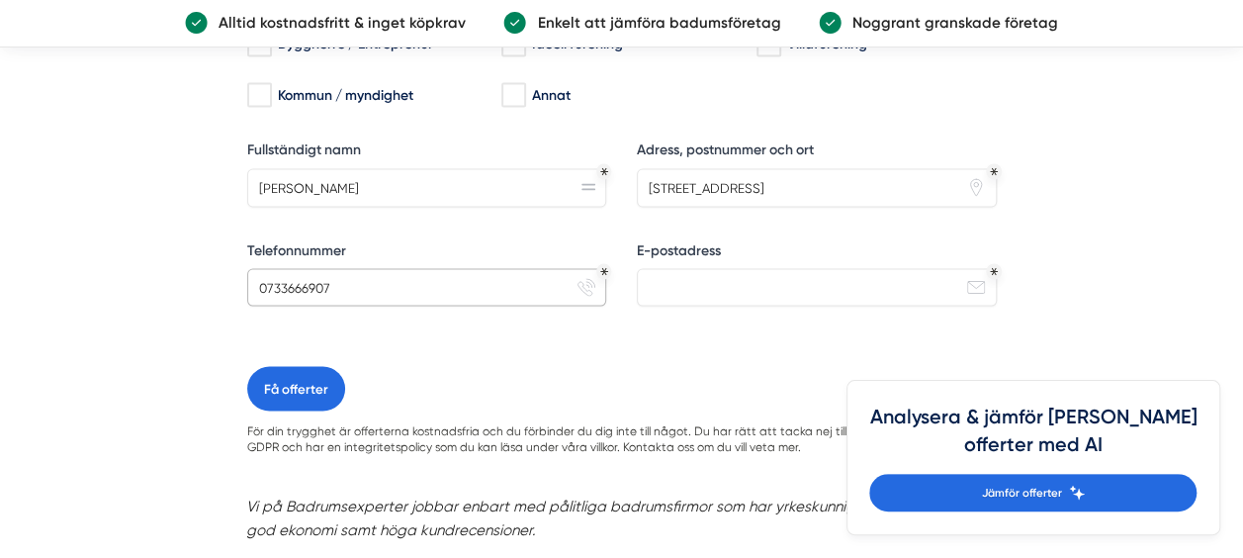
type input "0733666907"
click at [683, 294] on input "E-postadress" at bounding box center [817, 287] width 360 height 38
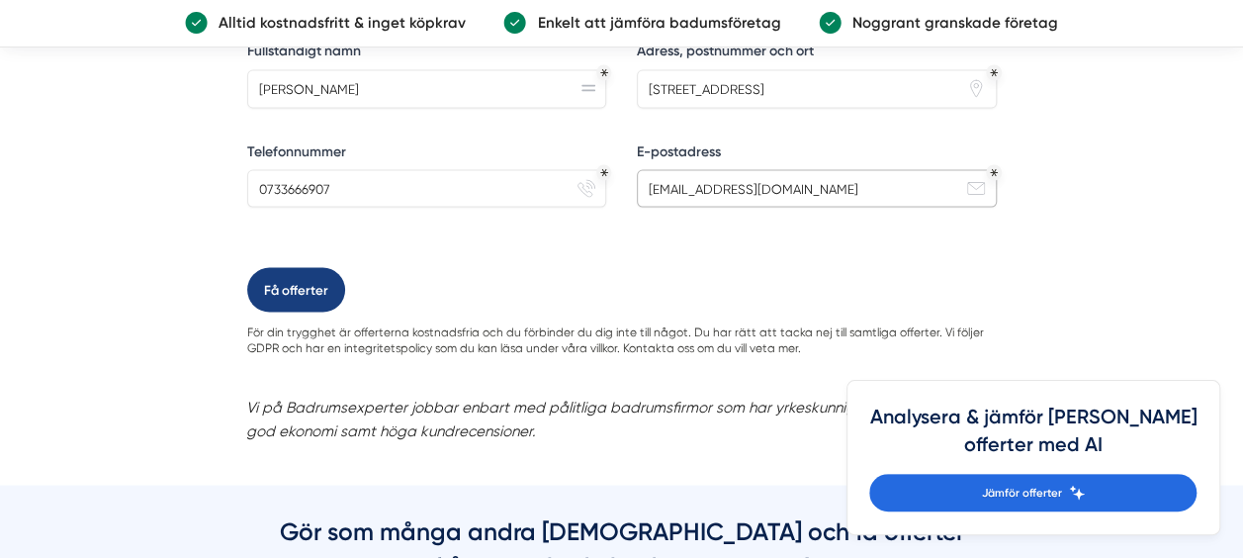
type input "dino.d.ceric@gmail.com"
click at [314, 293] on button "Få offerter" at bounding box center [296, 289] width 98 height 45
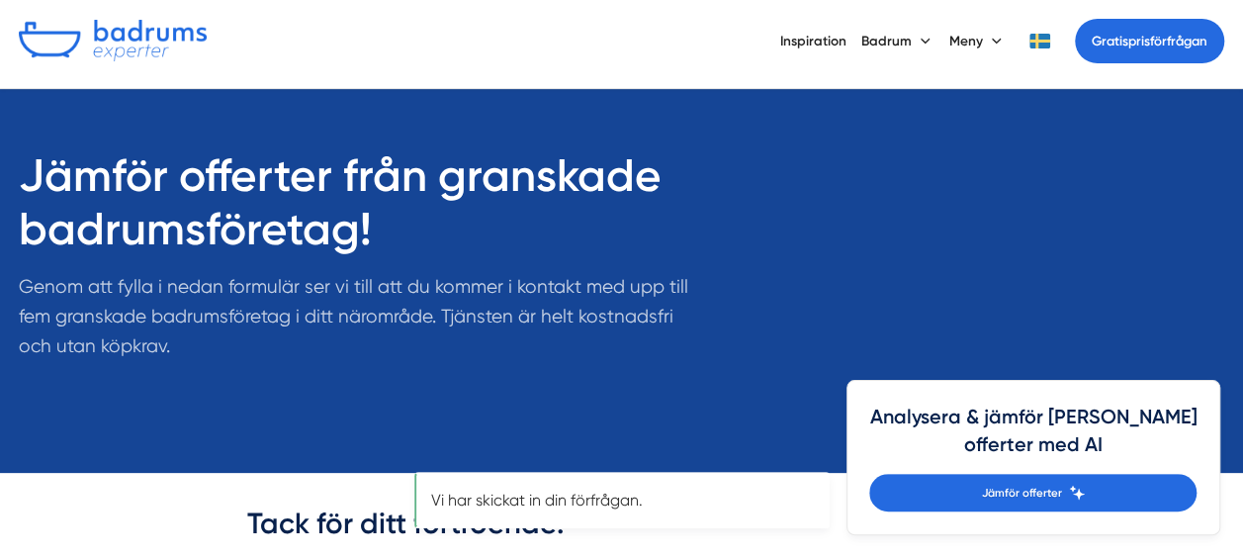
scroll to position [99, 0]
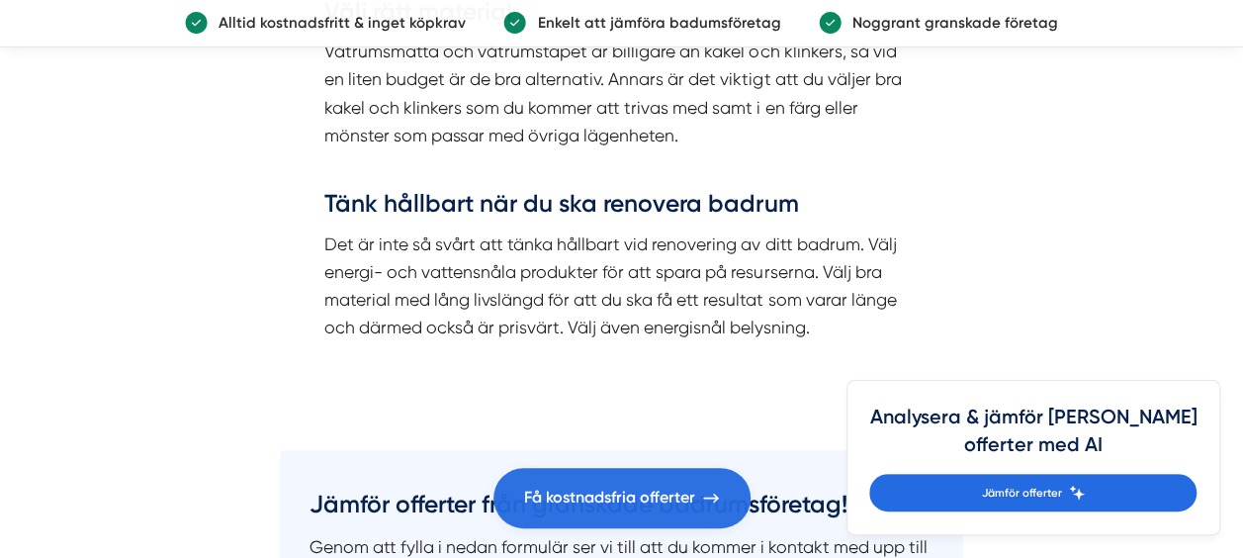
scroll to position [7718, 0]
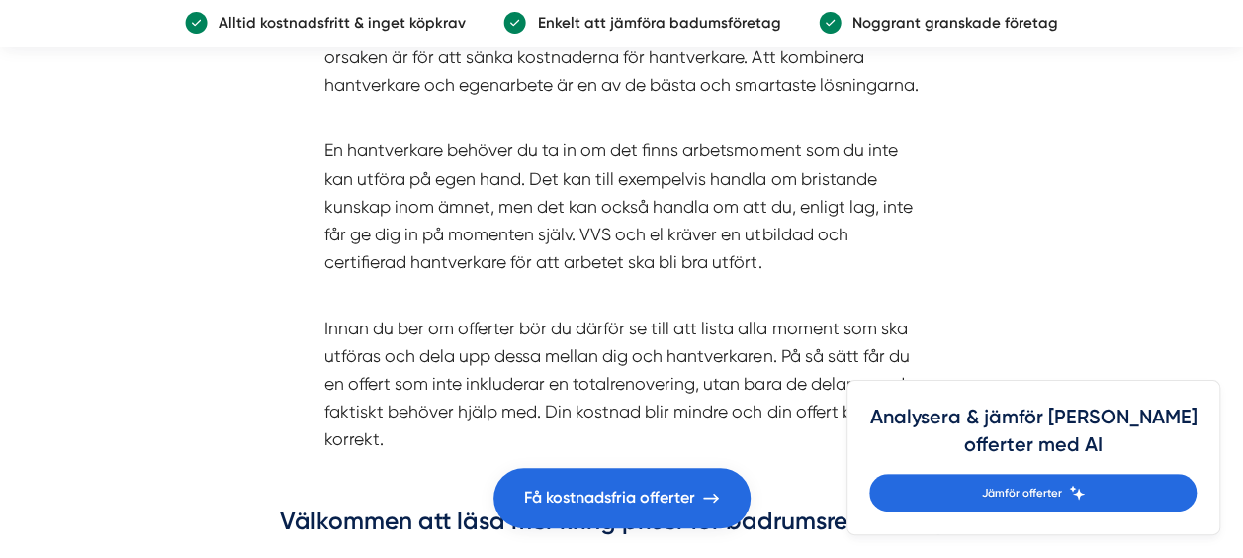
scroll to position [7282, 0]
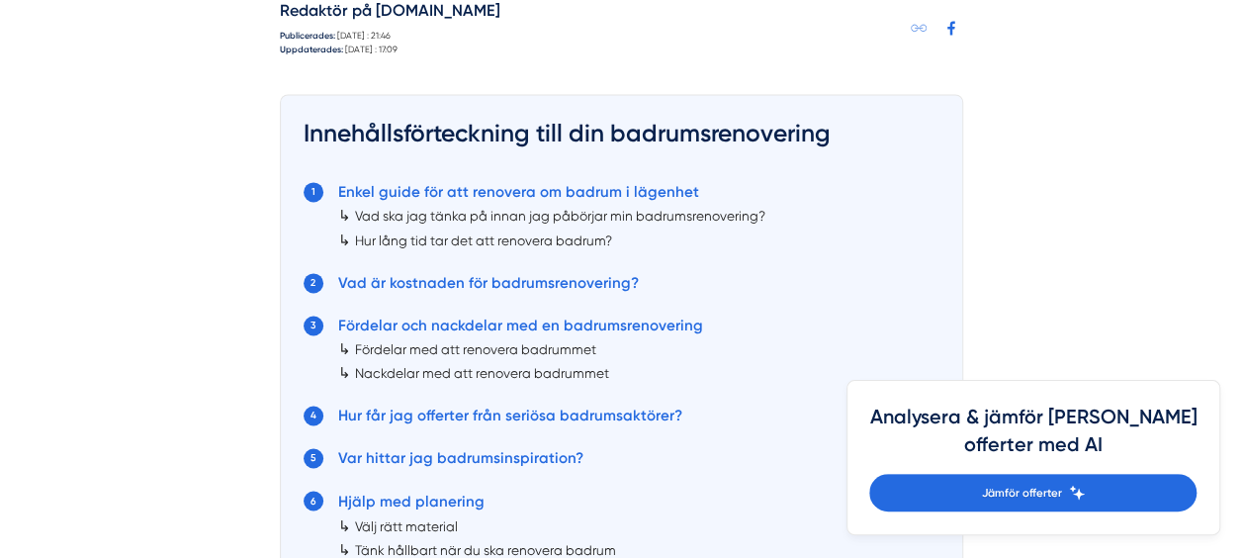
scroll to position [1483, 0]
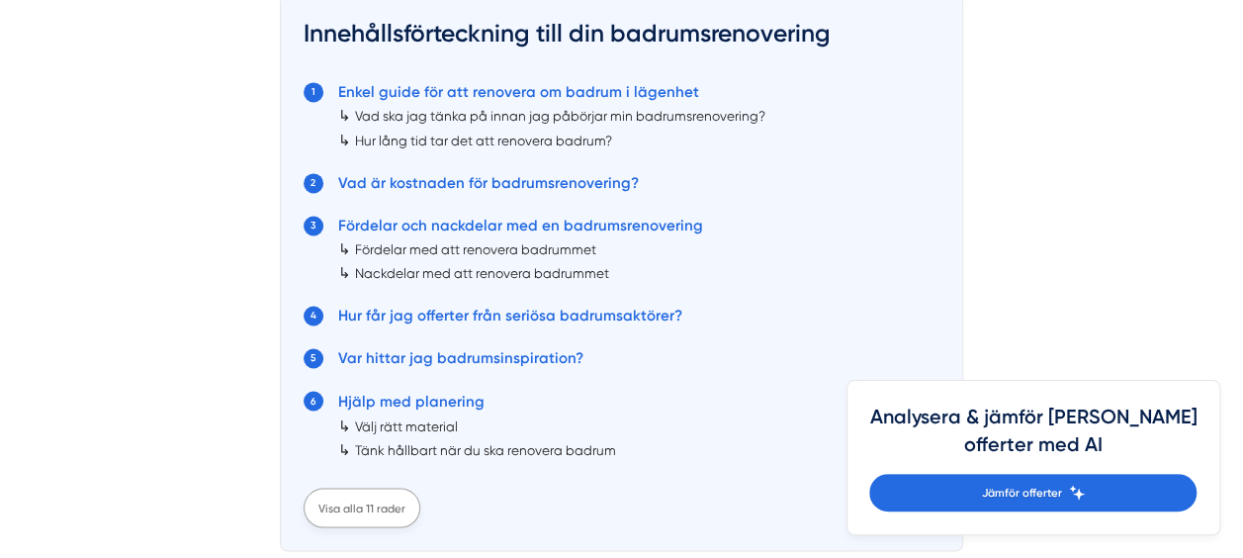
click at [340, 509] on div "Visa alla 11 rader" at bounding box center [362, 508] width 117 height 40
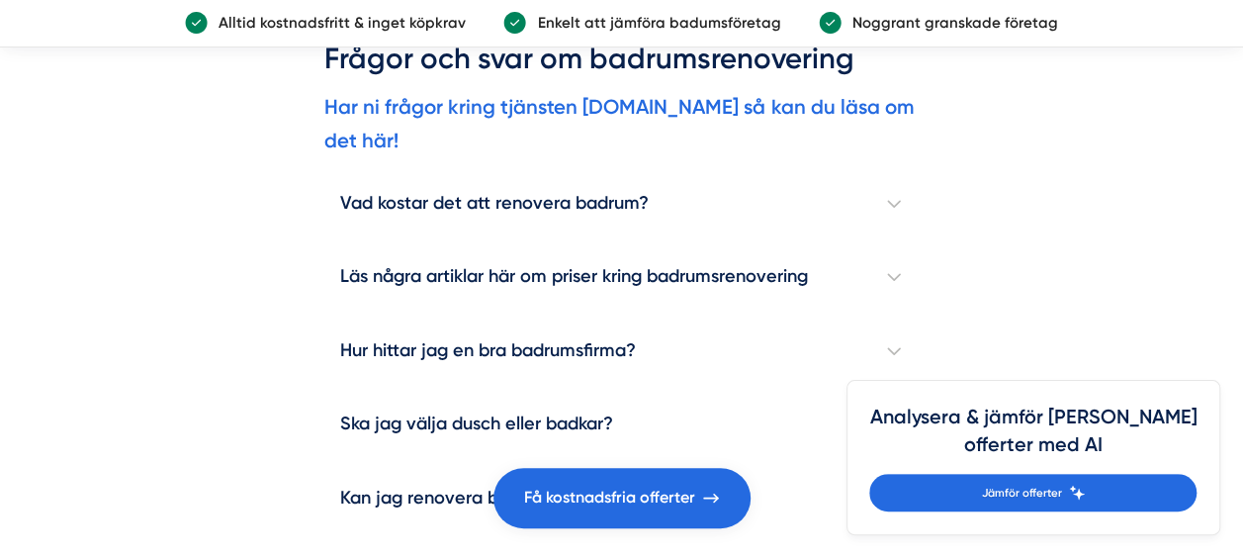
scroll to position [10384, 0]
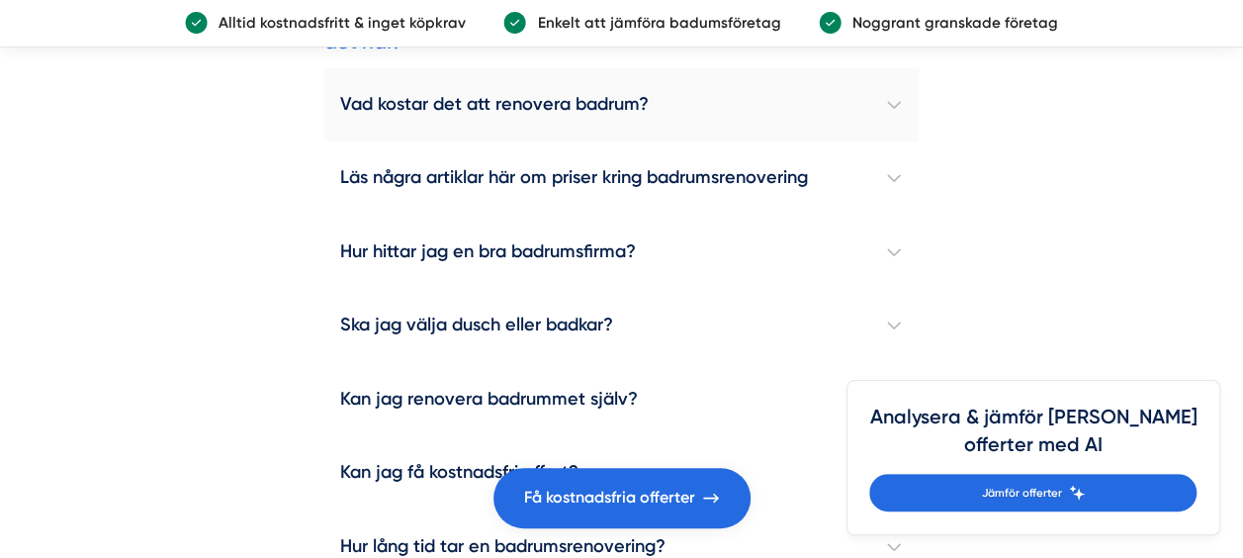
click at [647, 120] on h4 "Vad kostar det att renovera badrum?" at bounding box center [620, 105] width 593 height 74
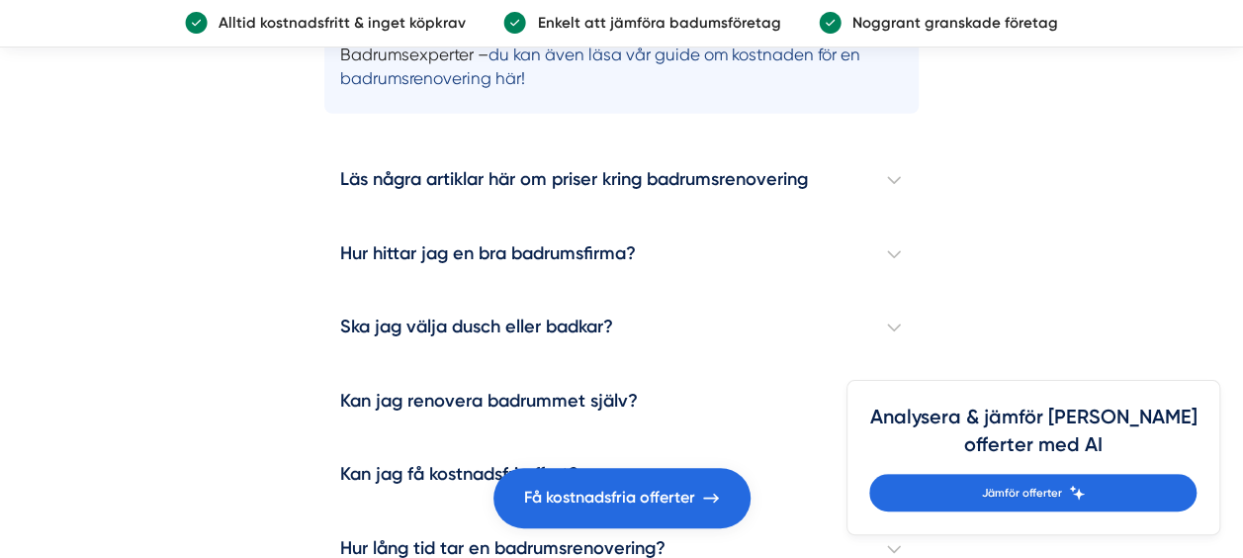
scroll to position [10681, 0]
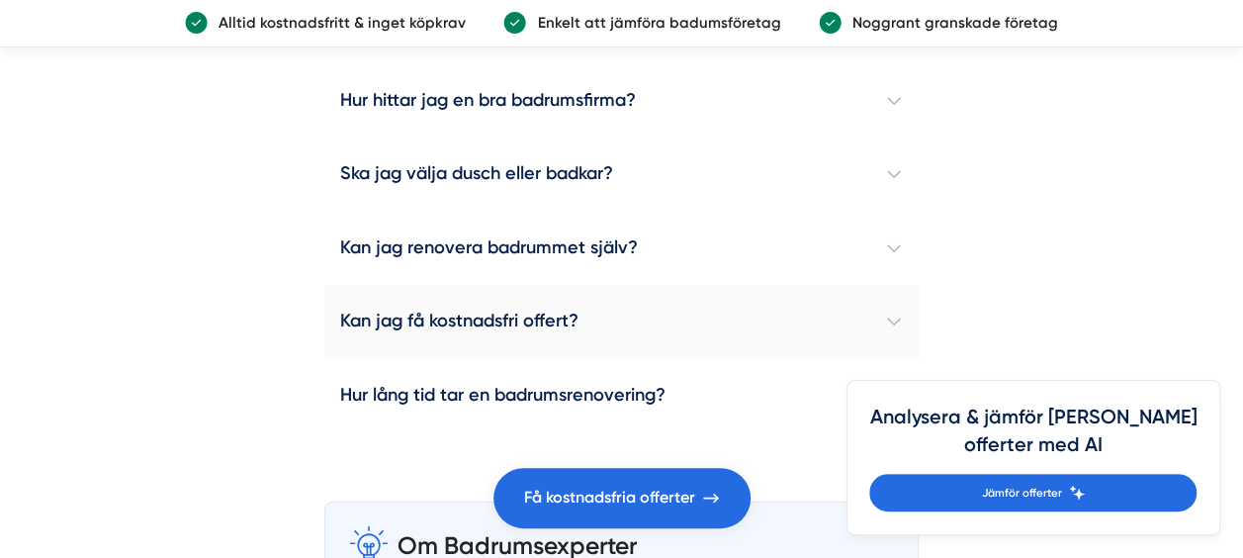
click at [715, 328] on h4 "Kan jag få kostnadsfri offert?" at bounding box center [620, 322] width 593 height 74
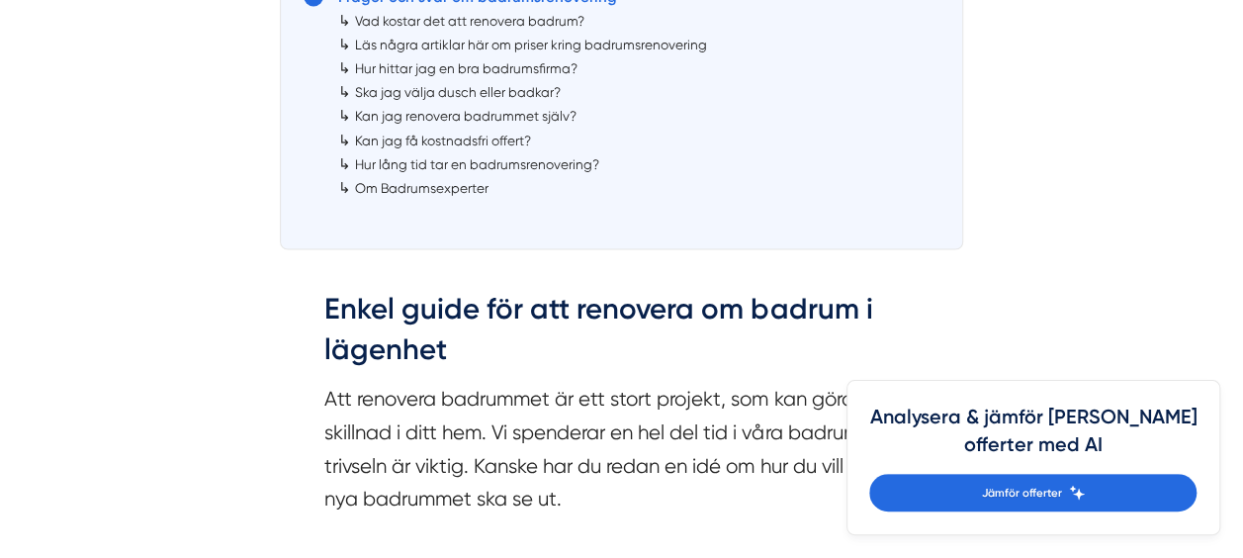
scroll to position [1879, 0]
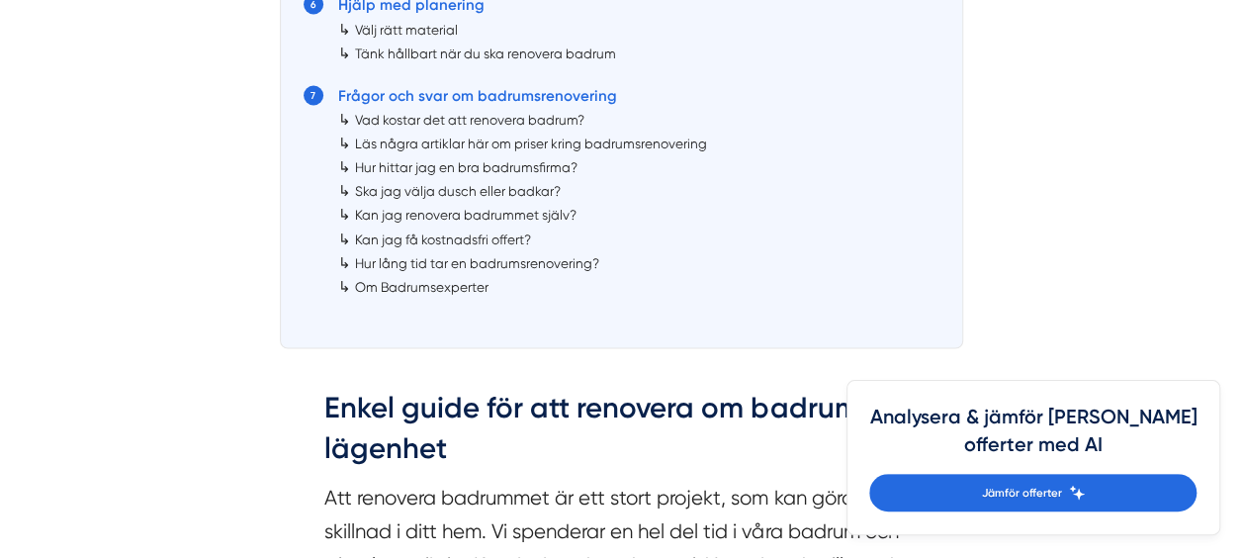
click at [469, 289] on link "Om Badrumsexperter" at bounding box center [422, 287] width 134 height 16
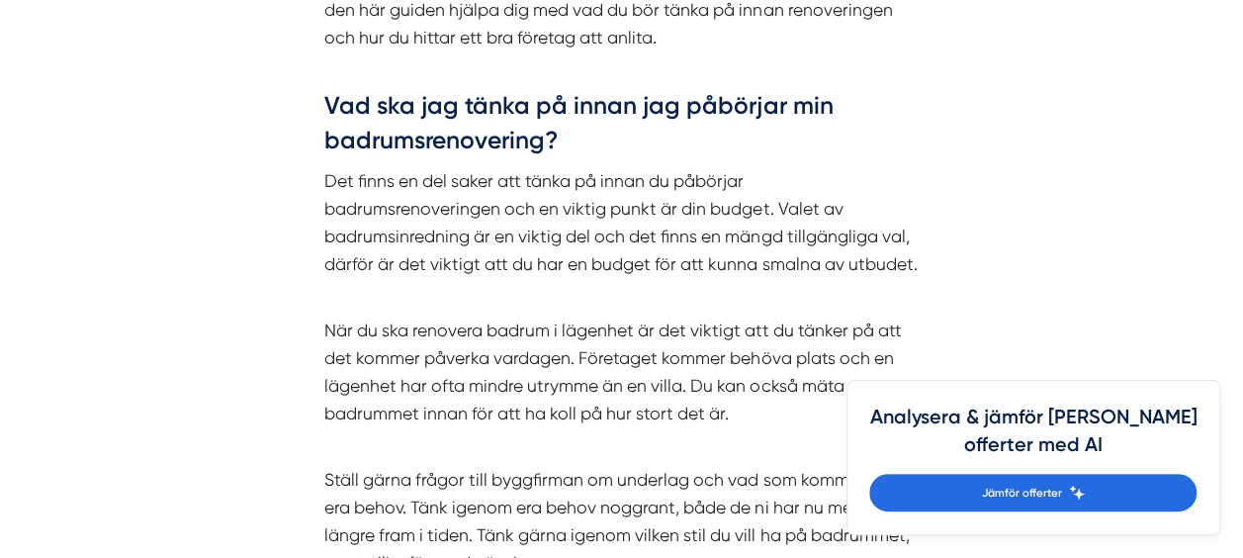
scroll to position [2275, 0]
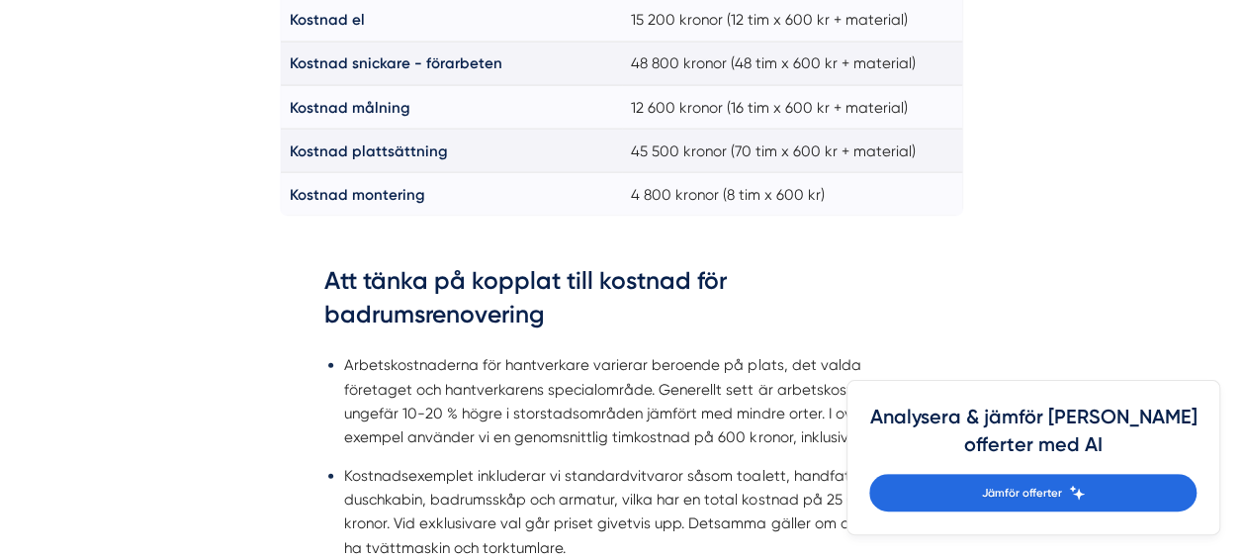
scroll to position [2077, 0]
